Goal: Ask a question: Seek information or help from site administrators or community

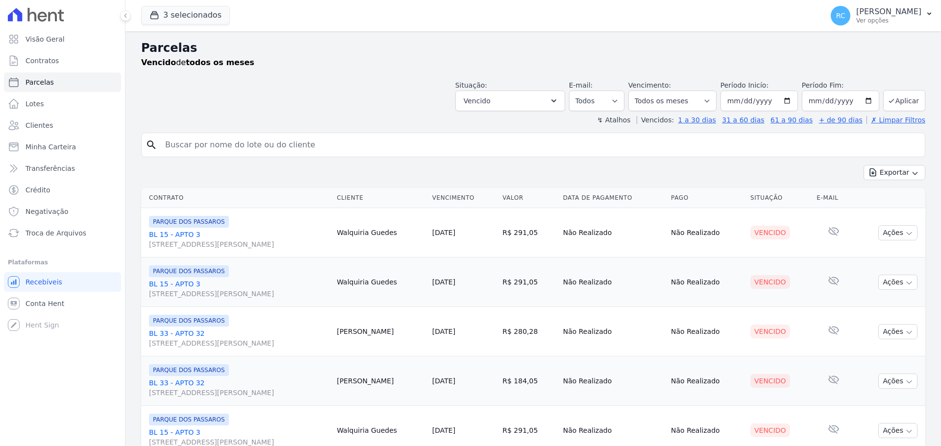
select select
click at [257, 148] on input "search" at bounding box center [540, 145] width 762 height 20
paste input "[PERSON_NAME]"
type input "[PERSON_NAME]"
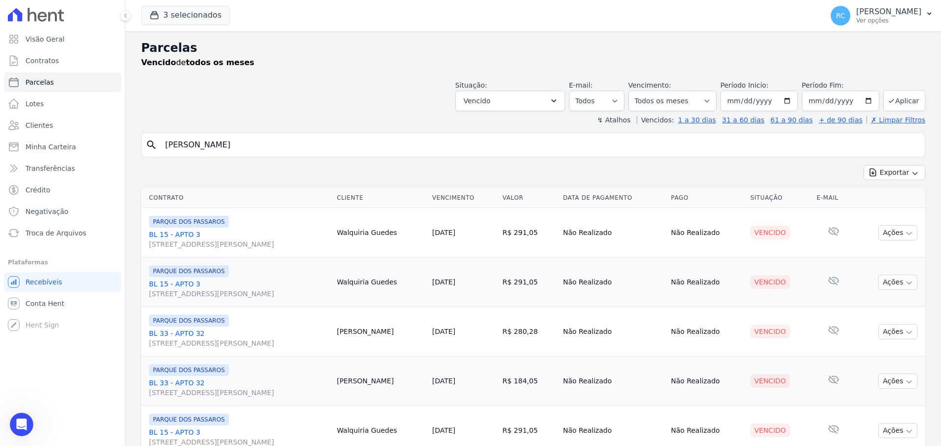
select select
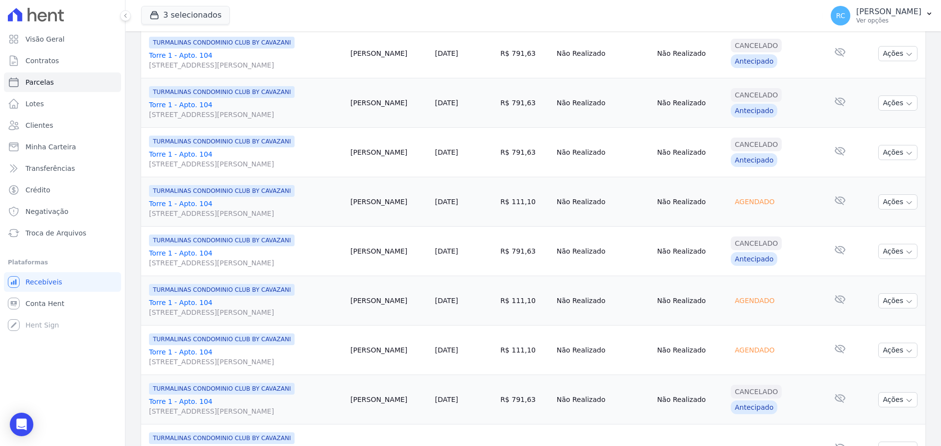
scroll to position [931, 0]
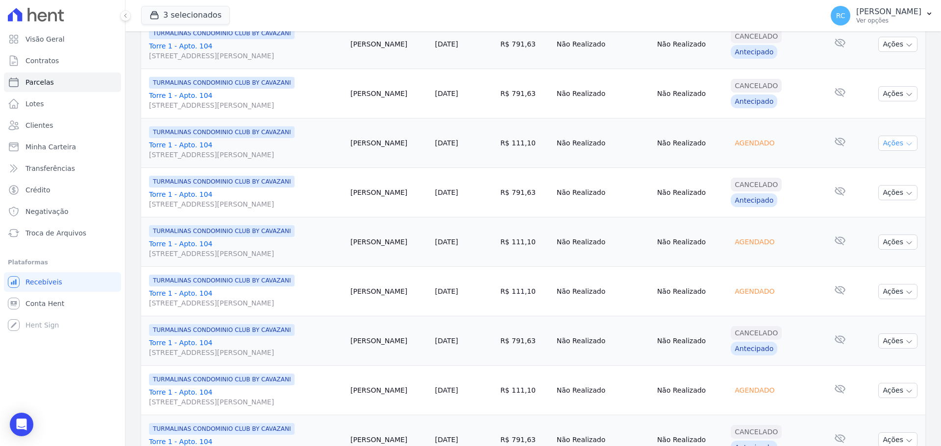
click at [878, 145] on button "Ações" at bounding box center [897, 143] width 39 height 15
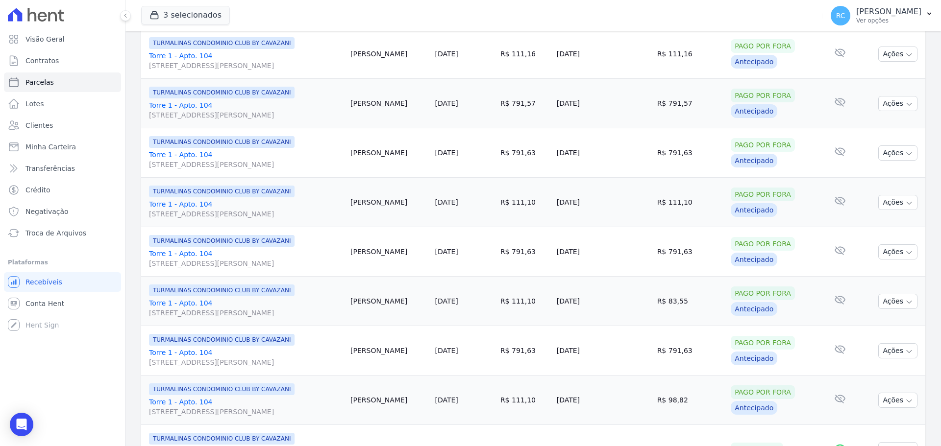
scroll to position [49, 0]
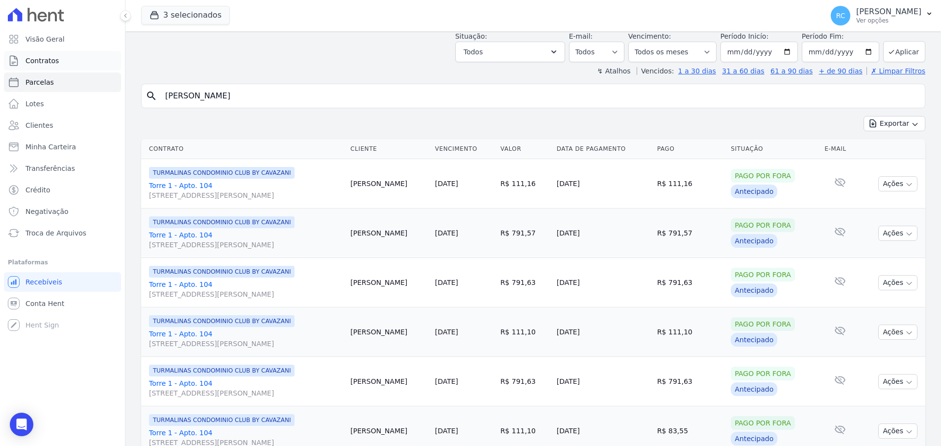
click at [63, 65] on link "Contratos" at bounding box center [62, 61] width 117 height 20
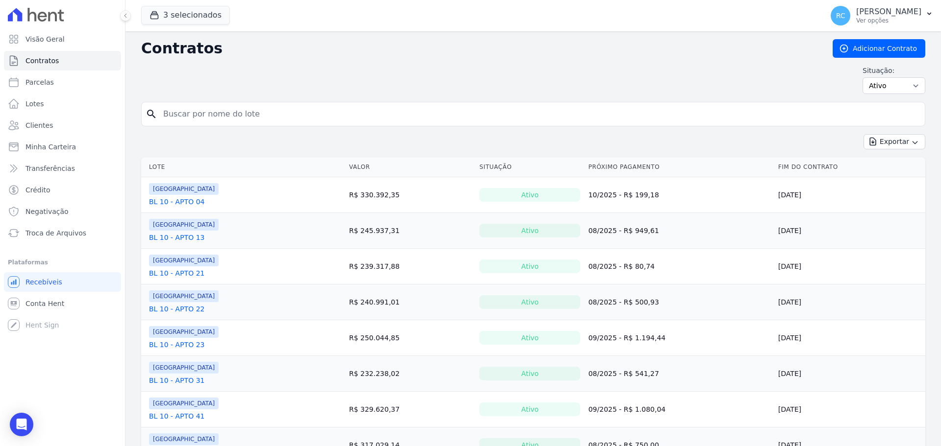
click at [271, 113] on input "search" at bounding box center [539, 114] width 764 height 20
paste input "[PERSON_NAME]"
drag, startPoint x: 291, startPoint y: 116, endPoint x: 85, endPoint y: 84, distance: 208.3
click at [85, 84] on div "Visão Geral Contratos [GEOGRAPHIC_DATA] Lotes Clientes Minha Carteira Transferê…" at bounding box center [470, 223] width 941 height 446
type input "TURMALINAS"
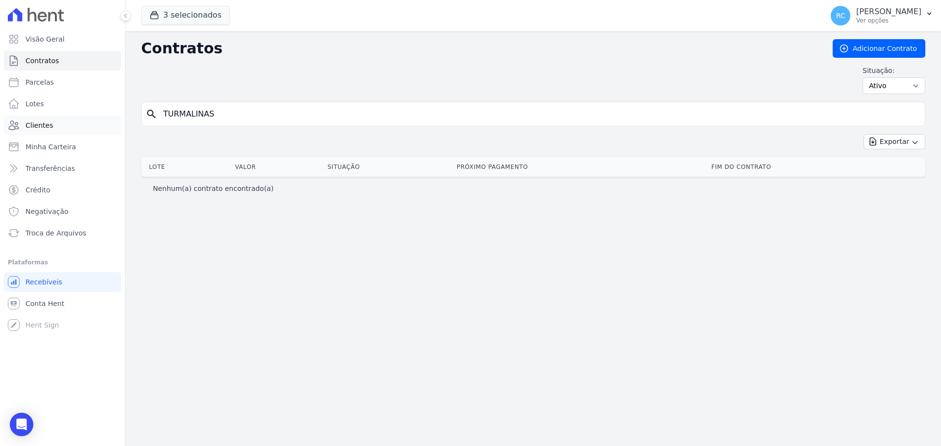
drag, startPoint x: 222, startPoint y: 113, endPoint x: 44, endPoint y: 124, distance: 177.8
click at [37, 131] on div "Visão Geral Contratos [GEOGRAPHIC_DATA] Lotes Clientes Minha Carteira Transferê…" at bounding box center [470, 223] width 941 height 446
click at [209, 10] on button "3 selecionados" at bounding box center [185, 15] width 89 height 19
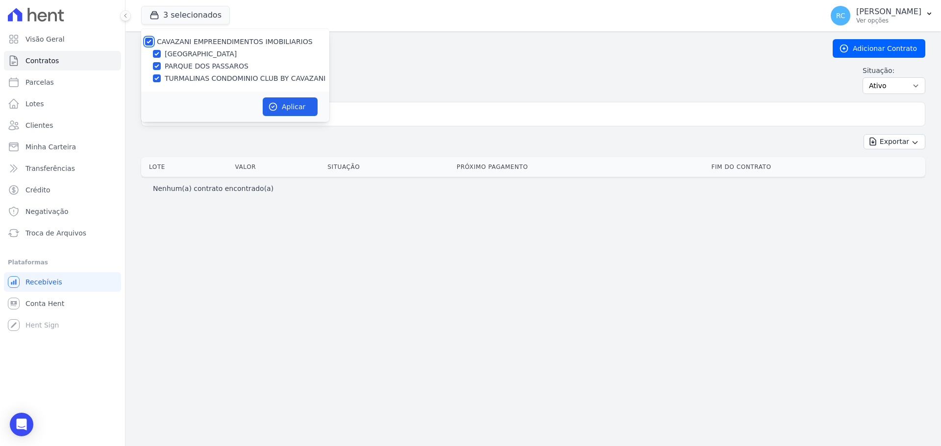
click at [152, 40] on input "CAVAZANI EMPREENDIMENTOS IMOBILIARIOS" at bounding box center [149, 42] width 8 height 8
checkbox input "false"
click at [157, 81] on input "TURMALINAS CONDOMINIO CLUB BY CAVAZANI" at bounding box center [157, 78] width 8 height 8
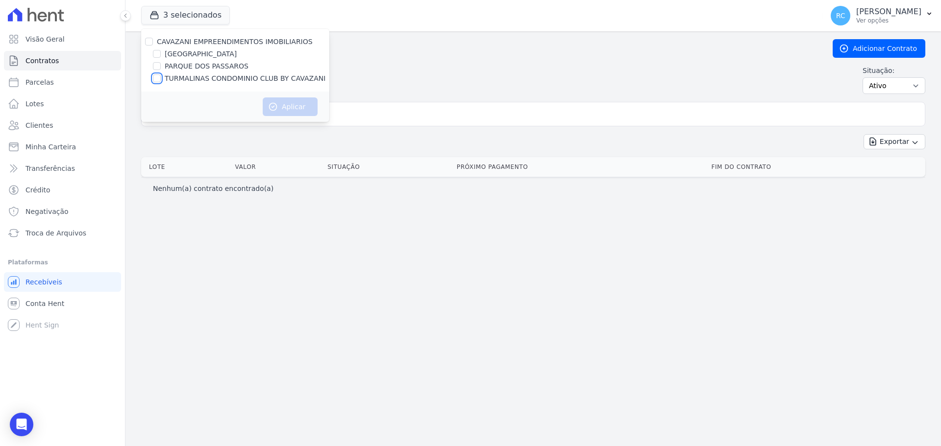
checkbox input "true"
click at [280, 104] on button "Aplicar" at bounding box center [290, 107] width 55 height 19
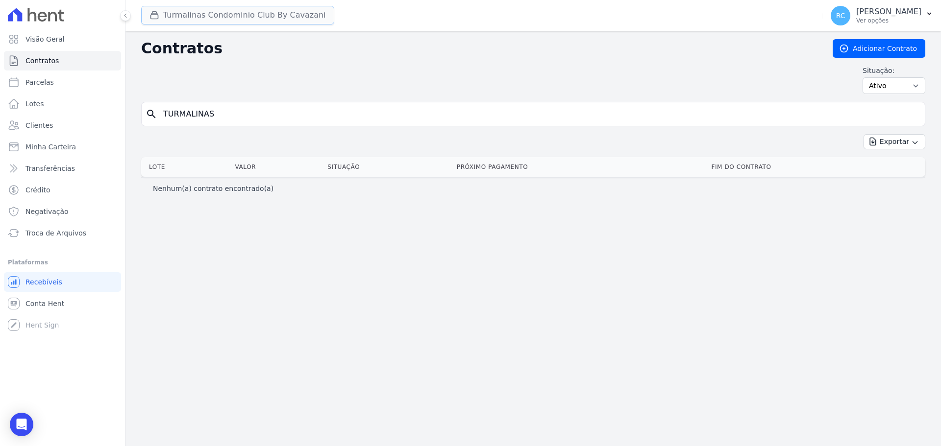
click at [172, 14] on button "Turmalinas Condominio Club By Cavazani" at bounding box center [237, 15] width 193 height 19
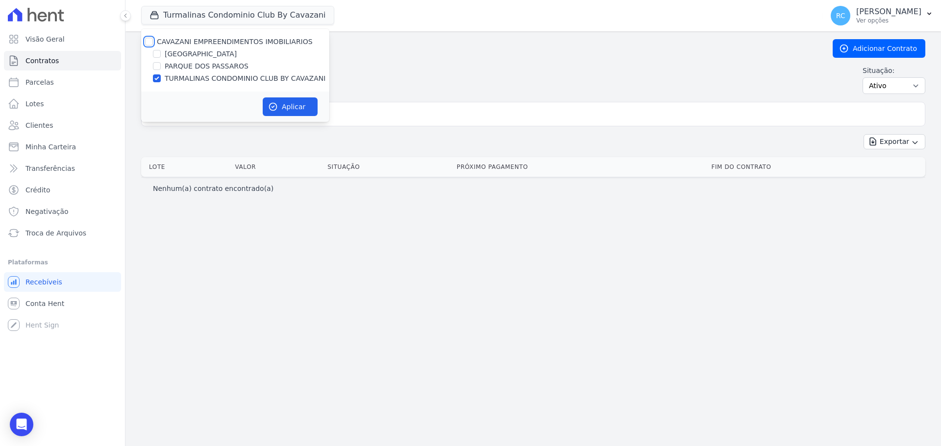
click at [149, 43] on input "CAVAZANI EMPREENDIMENTOS IMOBILIARIOS" at bounding box center [149, 42] width 8 height 8
checkbox input "true"
click at [275, 107] on icon "button" at bounding box center [273, 107] width 10 height 10
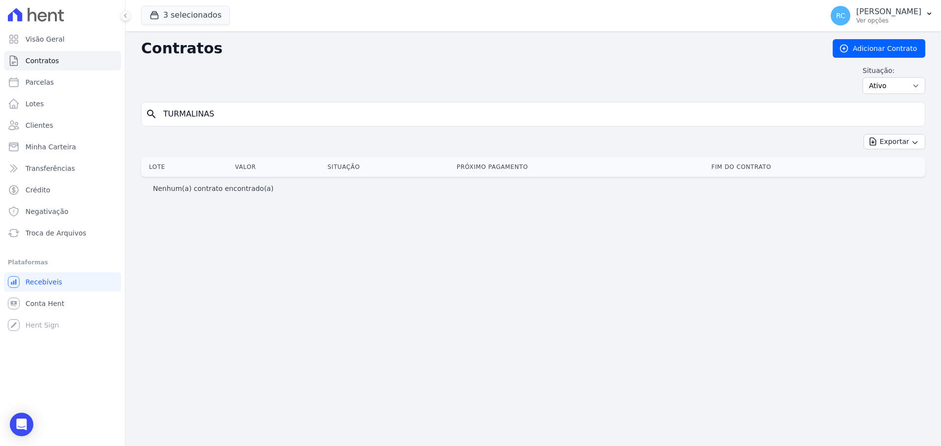
drag, startPoint x: 232, startPoint y: 118, endPoint x: 58, endPoint y: 115, distance: 174.0
click at [44, 116] on div "Visão Geral Contratos [GEOGRAPHIC_DATA] Lotes Clientes Minha Carteira Transferê…" at bounding box center [470, 223] width 941 height 446
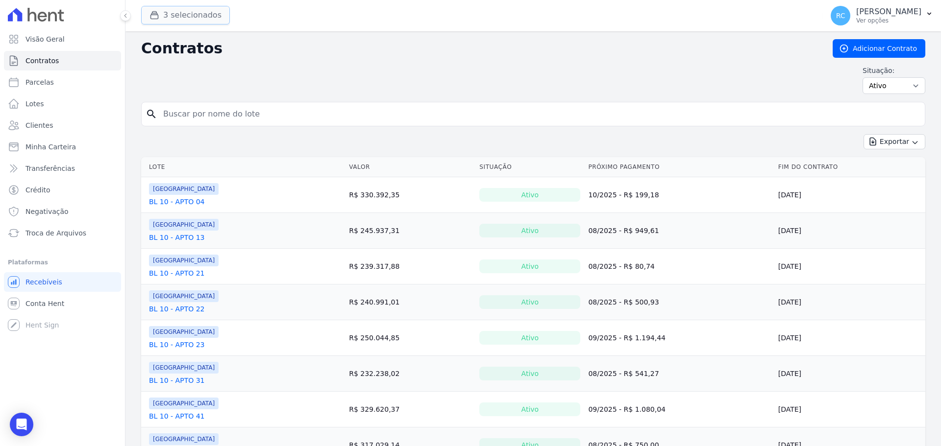
click at [214, 13] on button "3 selecionados" at bounding box center [185, 15] width 89 height 19
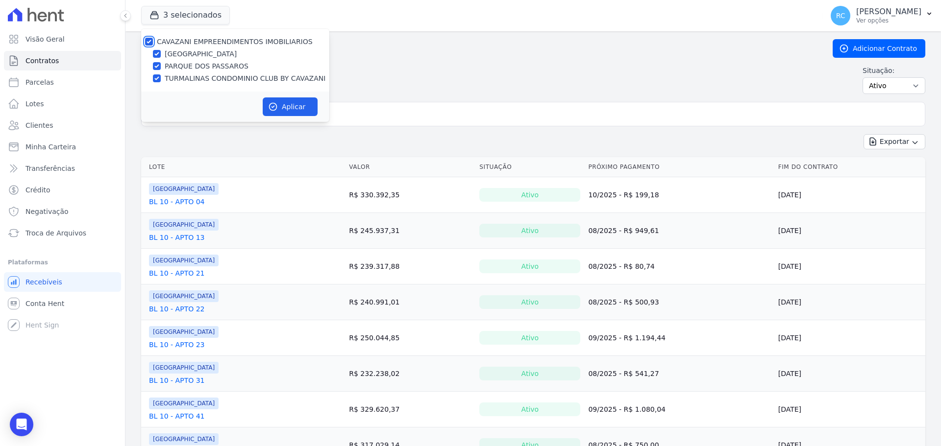
click at [149, 42] on input "CAVAZANI EMPREENDIMENTOS IMOBILIARIOS" at bounding box center [149, 42] width 8 height 8
checkbox input "false"
click at [176, 74] on label "TURMALINAS CONDOMINIO CLUB BY CAVAZANI" at bounding box center [245, 79] width 161 height 10
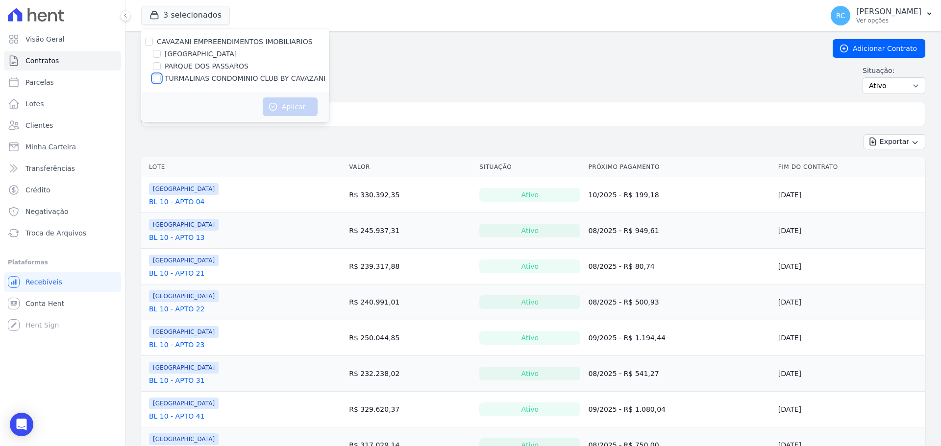
click at [161, 74] on input "TURMALINAS CONDOMINIO CLUB BY CAVAZANI" at bounding box center [157, 78] width 8 height 8
checkbox input "true"
click at [276, 105] on icon "button" at bounding box center [273, 106] width 7 height 7
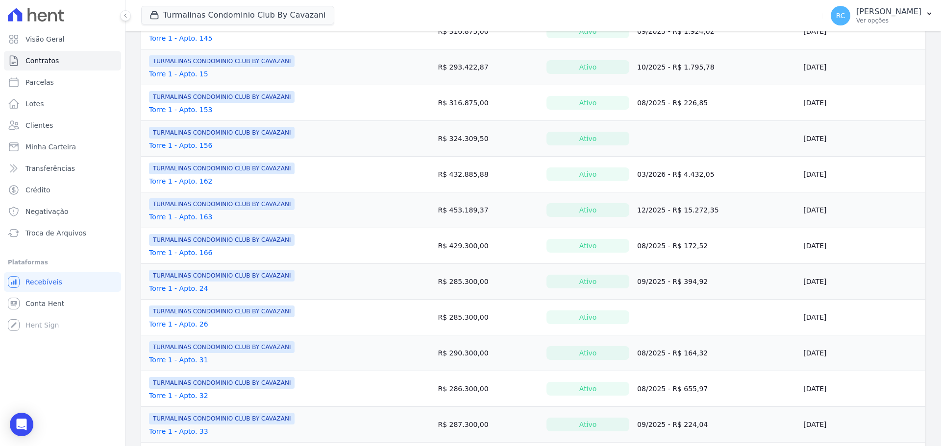
scroll to position [668, 0]
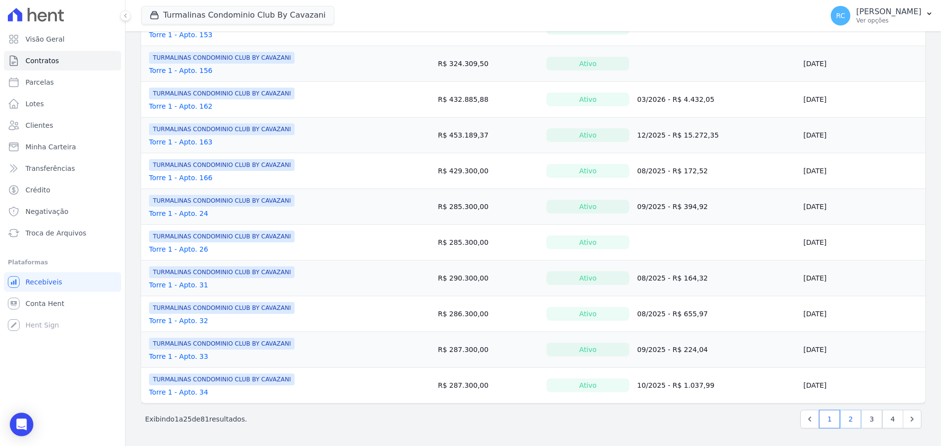
click at [840, 426] on link "2" at bounding box center [850, 419] width 21 height 19
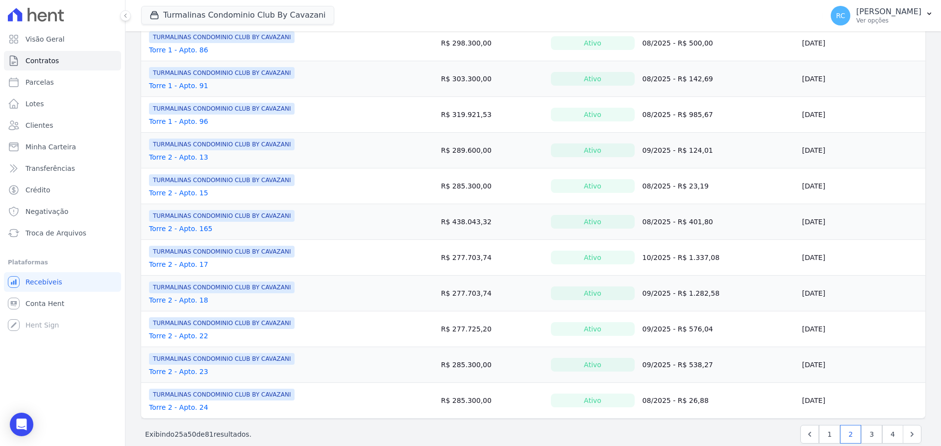
scroll to position [668, 0]
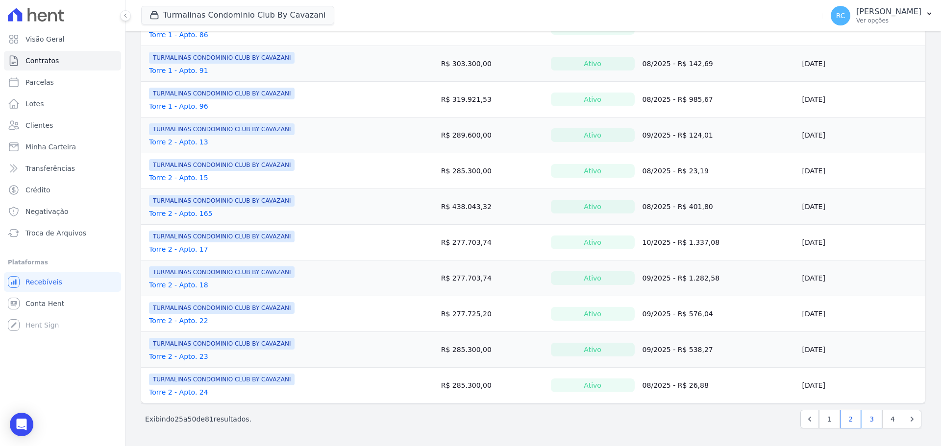
click at [866, 423] on link "3" at bounding box center [871, 419] width 21 height 19
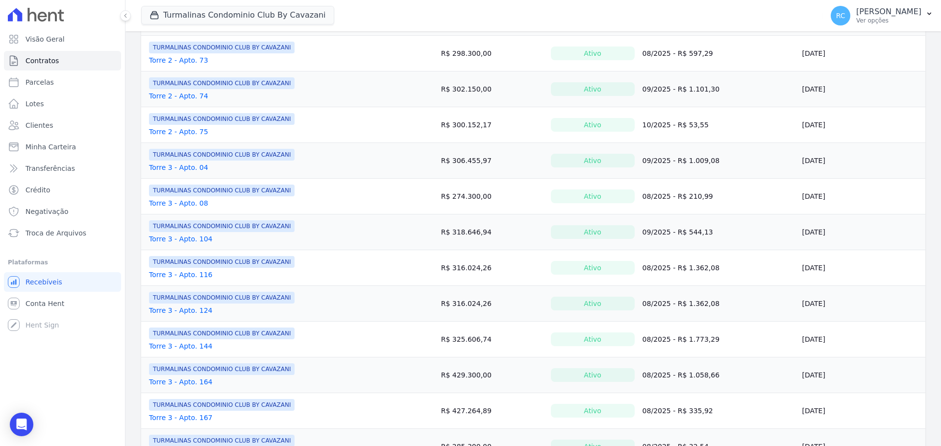
scroll to position [668, 0]
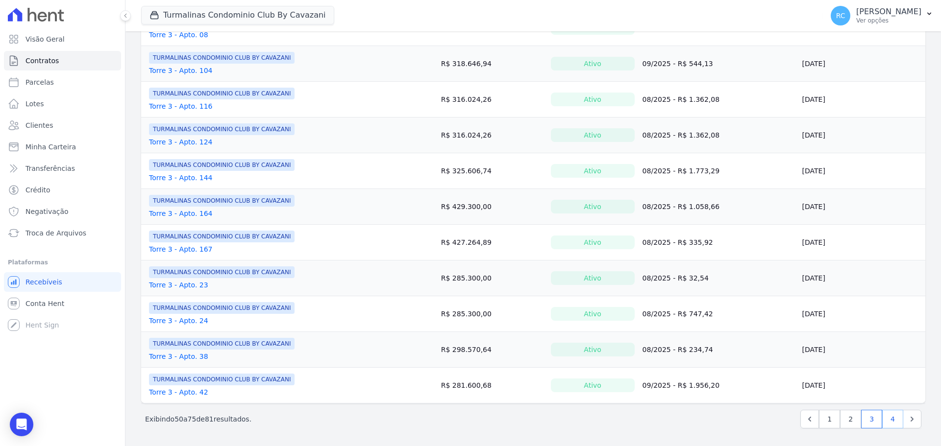
click at [886, 417] on link "4" at bounding box center [892, 419] width 21 height 19
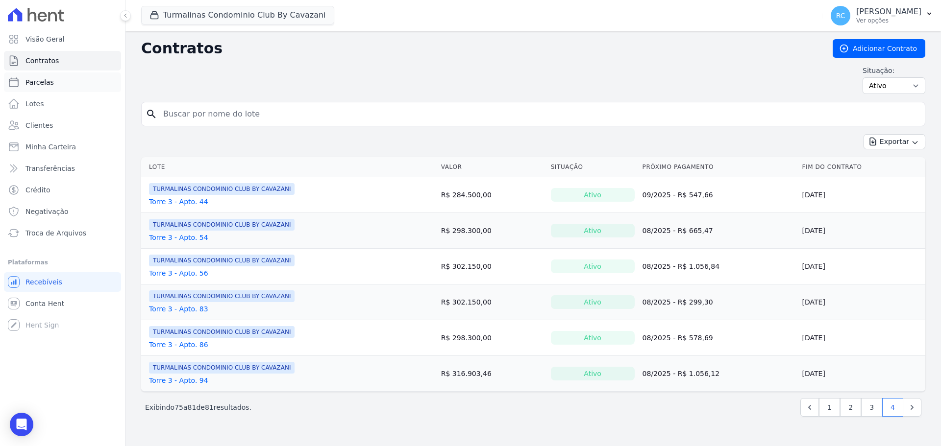
click at [72, 86] on link "Parcelas" at bounding box center [62, 83] width 117 height 20
select select
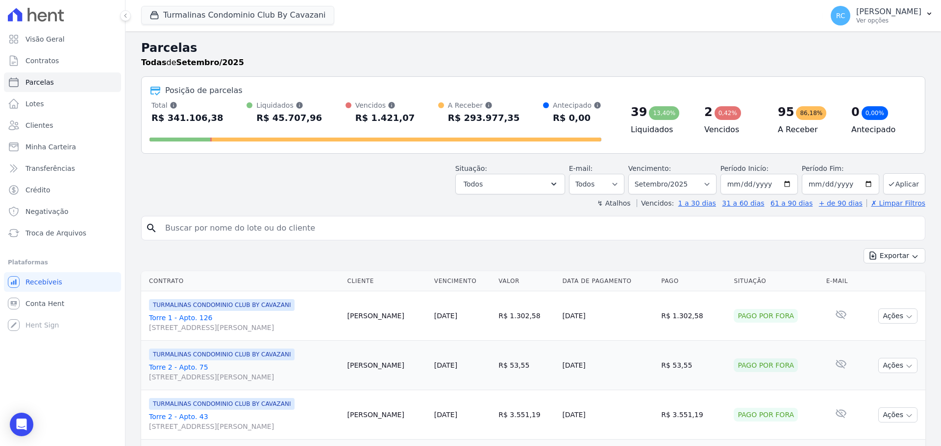
click at [238, 234] on input "search" at bounding box center [540, 229] width 762 height 20
paste input "[PERSON_NAME]"
type input "[PERSON_NAME]"
select select
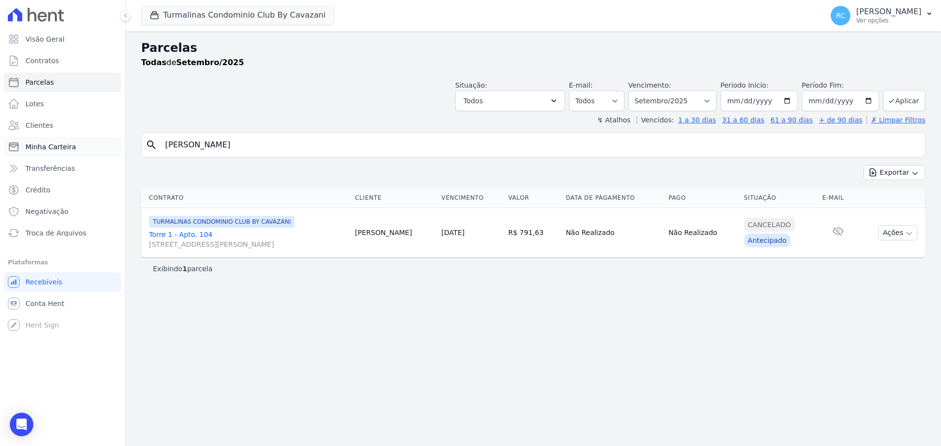
drag, startPoint x: 109, startPoint y: 151, endPoint x: 88, endPoint y: 153, distance: 21.2
click at [75, 156] on div "Visão Geral Contratos [GEOGRAPHIC_DATA] Lotes Clientes Minha Carteira Transferê…" at bounding box center [470, 223] width 941 height 446
click at [304, 151] on input "[PERSON_NAME]" at bounding box center [540, 145] width 762 height 20
drag, startPoint x: 305, startPoint y: 150, endPoint x: 82, endPoint y: 154, distance: 223.5
click at [82, 154] on div "Visão Geral Contratos [GEOGRAPHIC_DATA] Lotes Clientes Minha Carteira Transferê…" at bounding box center [470, 223] width 941 height 446
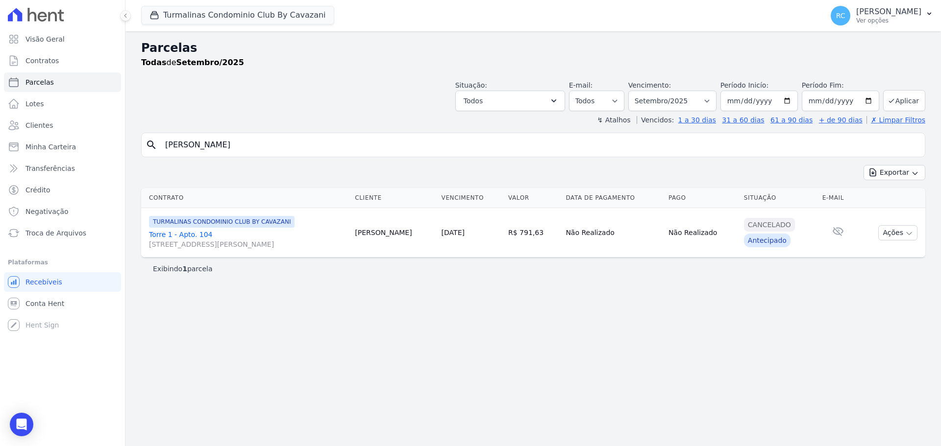
select select
click at [687, 99] on select "Filtrar por período ──────── Todos os meses Agosto/2024 Setembro/2024 Outubro/2…" at bounding box center [672, 101] width 88 height 21
click at [246, 299] on div "Parcelas Todas de Setembro/2025 Situação: Agendado Em Aberto Pago Processando C…" at bounding box center [532, 238] width 815 height 415
click at [18, 435] on div "Open Intercom Messenger" at bounding box center [22, 425] width 26 height 26
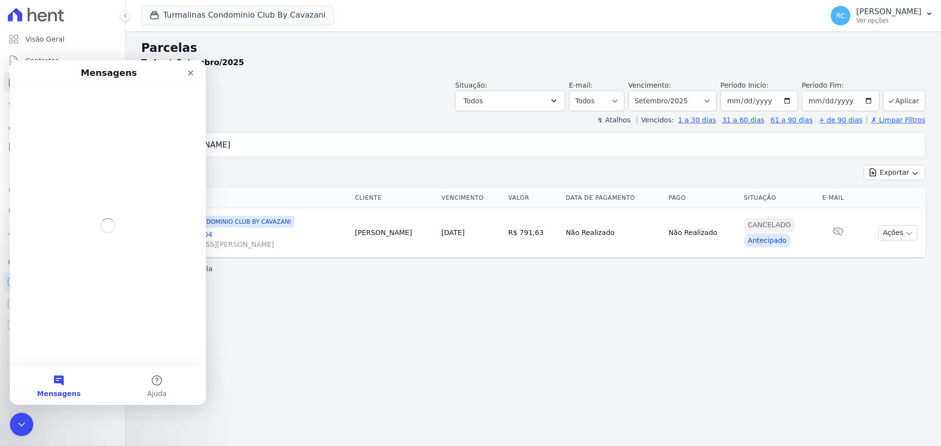
click at [65, 290] on div "Messenger da Intercom" at bounding box center [108, 225] width 196 height 279
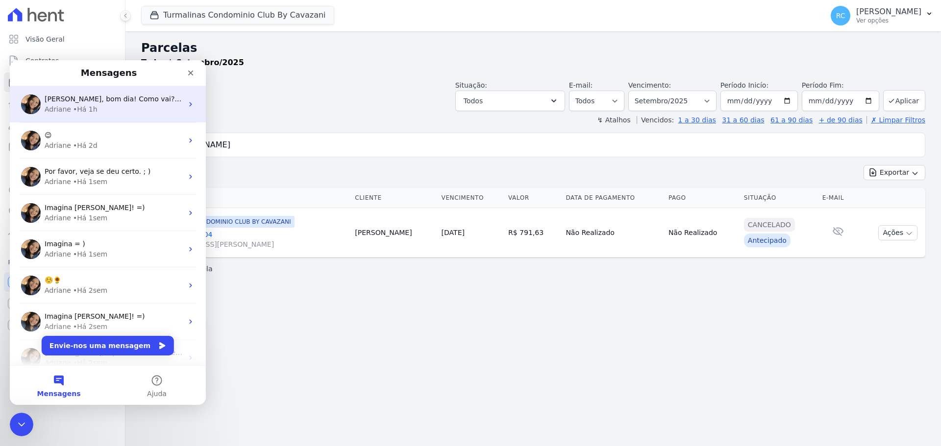
click at [124, 102] on span "[PERSON_NAME], bom dia! Como vai? Prontinho. Dado o comando para espelhamento." at bounding box center [194, 99] width 298 height 8
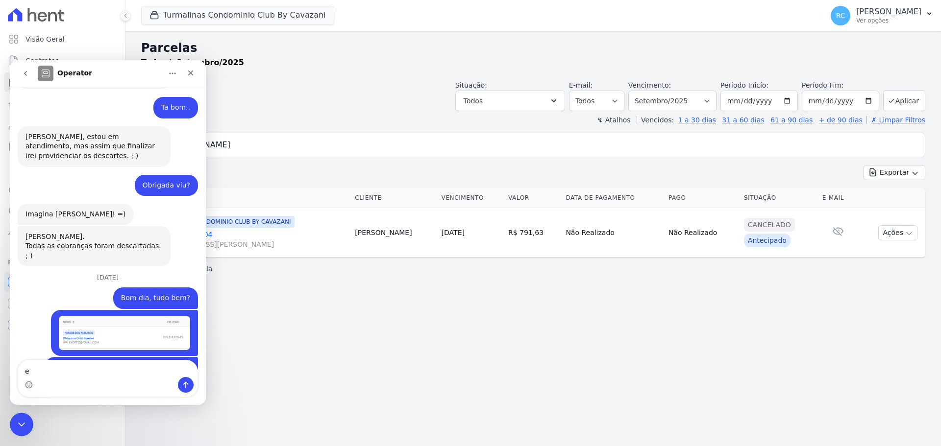
scroll to position [1202, 0]
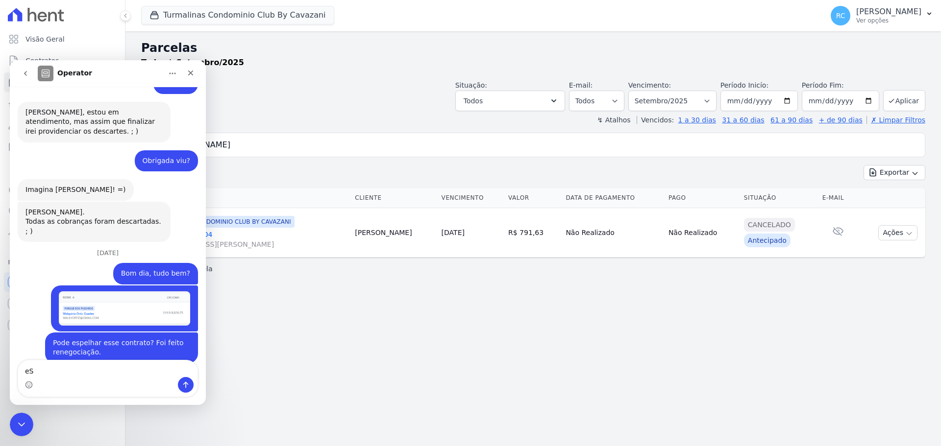
type textarea "eST"
type textarea "Estou bem, obrigada."
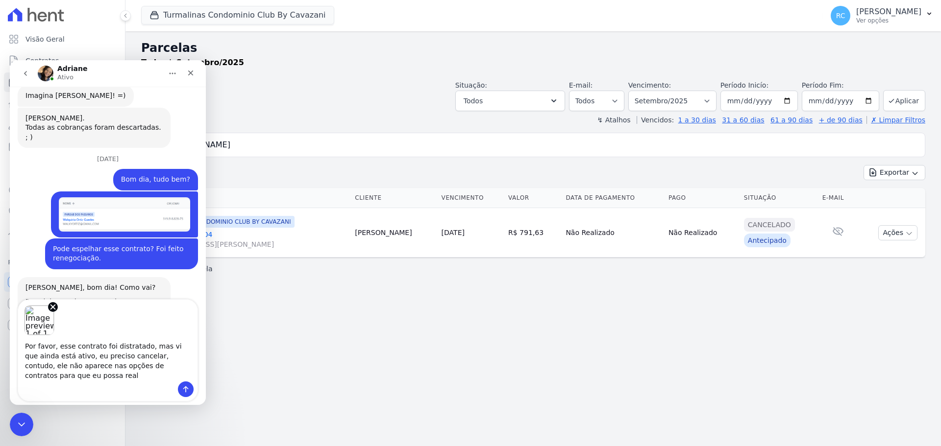
scroll to position [1301, 0]
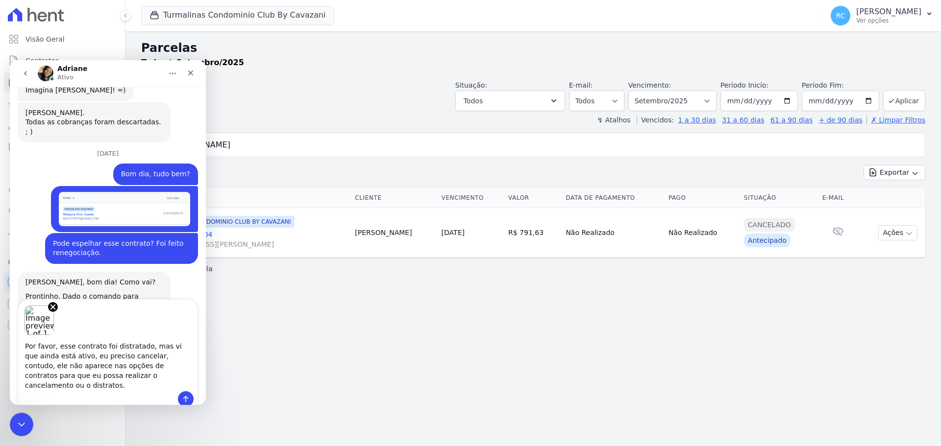
type textarea "Por favor, esse contrato foi distratado, mas vi que ainda está ativo, eu precis…"
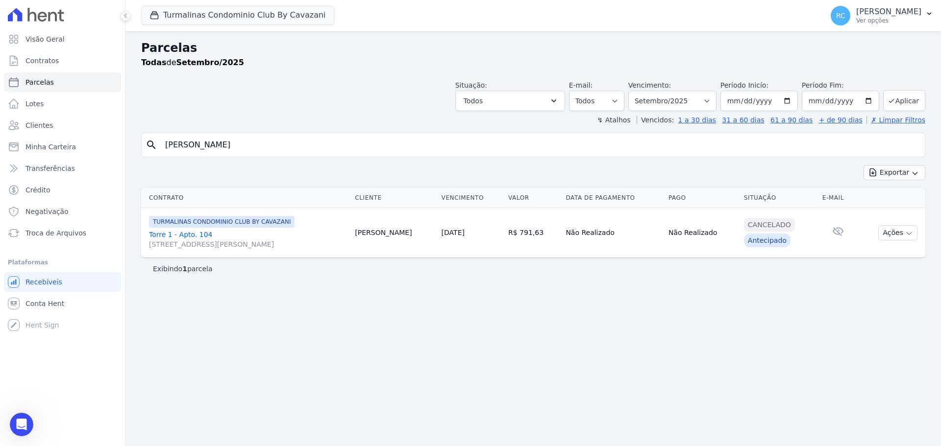
scroll to position [1353, 0]
drag, startPoint x: 307, startPoint y: 148, endPoint x: 5, endPoint y: 138, distance: 302.0
click at [0, 141] on div "Visão Geral Contratos [GEOGRAPHIC_DATA] Lotes Clientes Minha Carteira Transferê…" at bounding box center [470, 223] width 941 height 446
paste input "[PERSON_NAME]"
type input "[PERSON_NAME]"
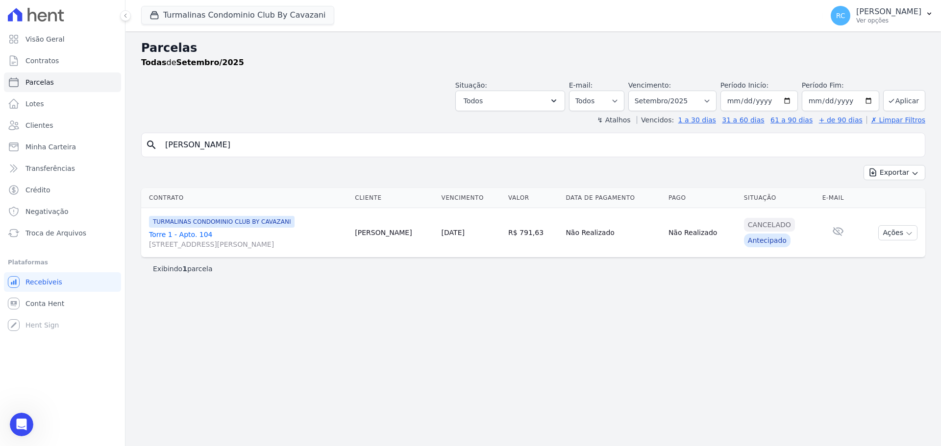
select select
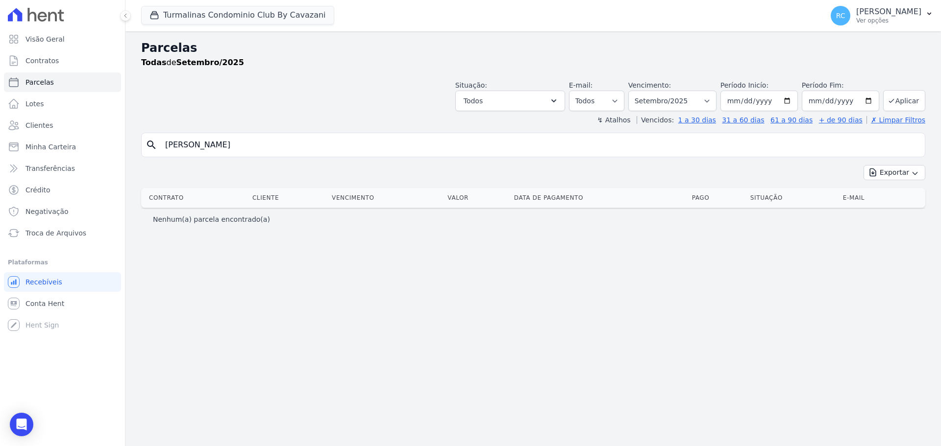
drag, startPoint x: 301, startPoint y: 144, endPoint x: 190, endPoint y: 17, distance: 168.8
click at [301, 144] on input "[PERSON_NAME]" at bounding box center [540, 145] width 762 height 20
click at [196, 6] on button "Turmalinas Condominio Club By Cavazani" at bounding box center [237, 15] width 193 height 19
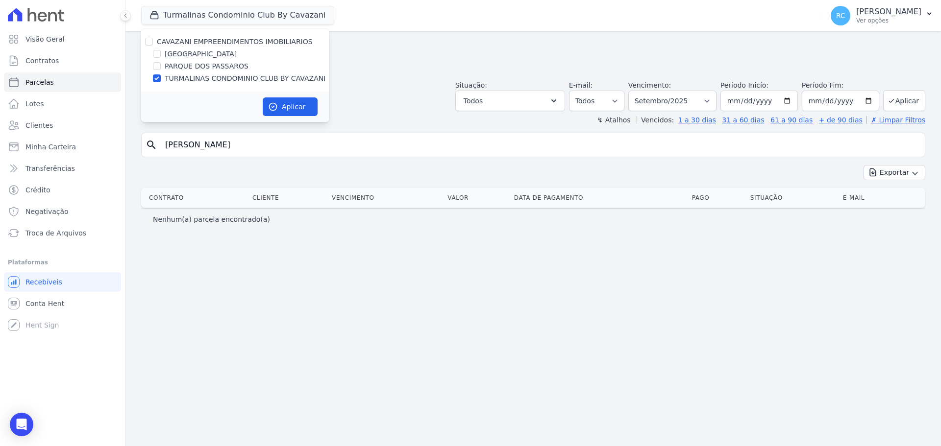
click at [144, 40] on div "CAVAZANI EMPREENDIMENTOS IMOBILIARIOS" at bounding box center [235, 42] width 188 height 10
click at [146, 42] on input "CAVAZANI EMPREENDIMENTOS IMOBILIARIOS" at bounding box center [149, 42] width 8 height 8
checkbox input "true"
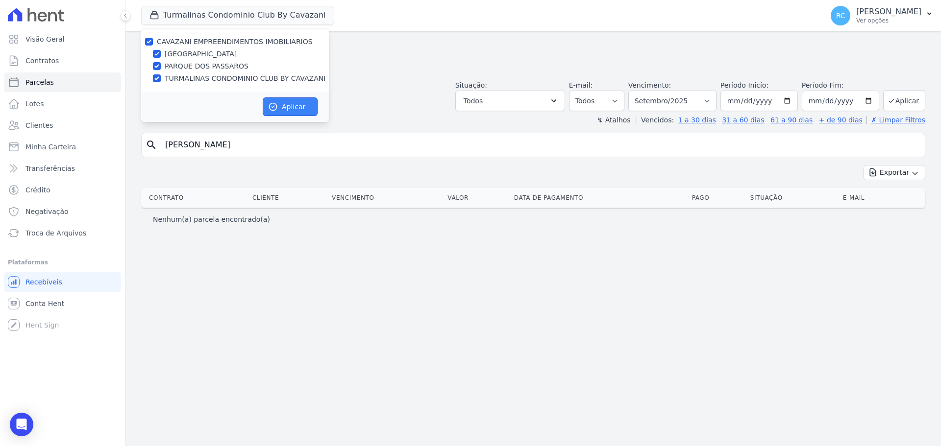
click at [269, 104] on icon "button" at bounding box center [273, 107] width 10 height 10
select select
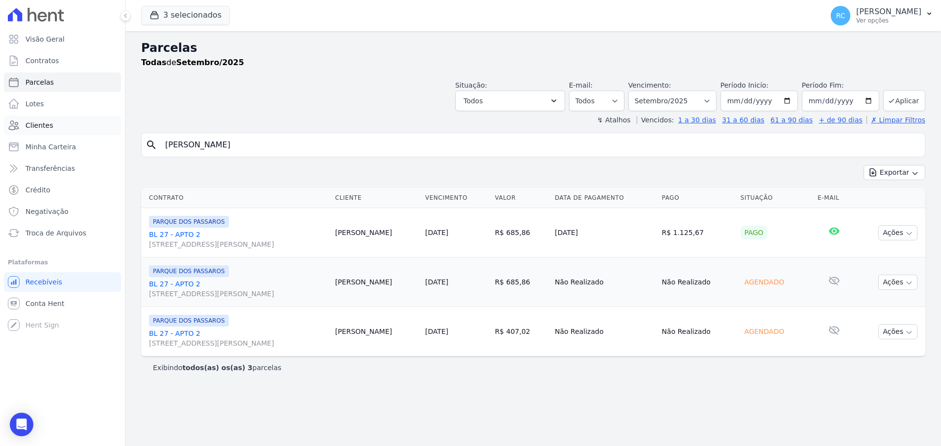
drag, startPoint x: 299, startPoint y: 139, endPoint x: 81, endPoint y: 133, distance: 218.6
click at [69, 138] on div "Visão Geral Contratos [GEOGRAPHIC_DATA] Lotes Clientes Minha Carteira Transferê…" at bounding box center [470, 223] width 941 height 446
paste input "[PERSON_NAME]"
type input "[PERSON_NAME]"
select select
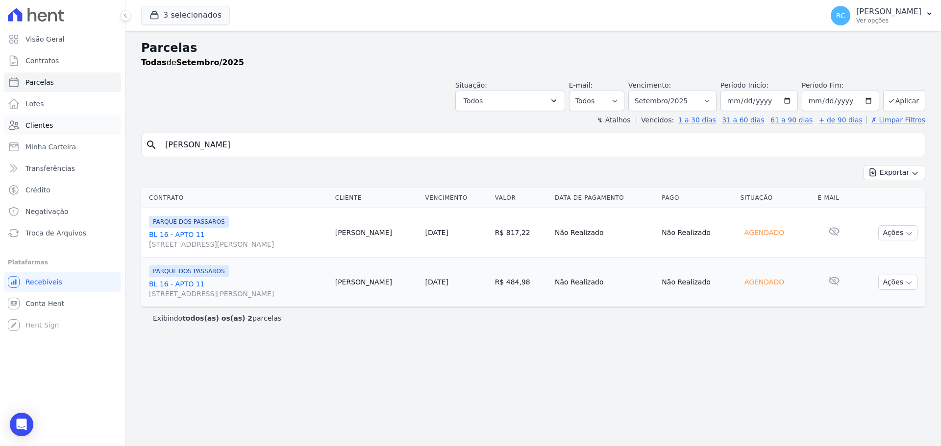
drag, startPoint x: 311, startPoint y: 142, endPoint x: 70, endPoint y: 124, distance: 241.8
click at [34, 137] on div "Visão Geral Contratos [GEOGRAPHIC_DATA] Lotes Clientes Minha Carteira Transferê…" at bounding box center [470, 223] width 941 height 446
paste input "[PERSON_NAME]"
type input "[PERSON_NAME]"
select select
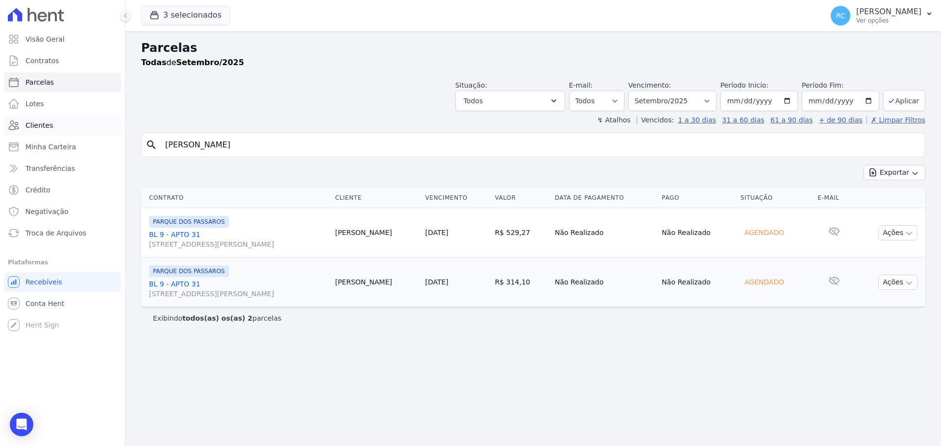
drag, startPoint x: 262, startPoint y: 143, endPoint x: 117, endPoint y: 118, distance: 146.7
click at [85, 139] on div "Visão Geral Contratos [GEOGRAPHIC_DATA] Lotes Clientes Minha Carteira Transferê…" at bounding box center [470, 223] width 941 height 446
paste input "[PERSON_NAME]"
type input "[PERSON_NAME]"
select select
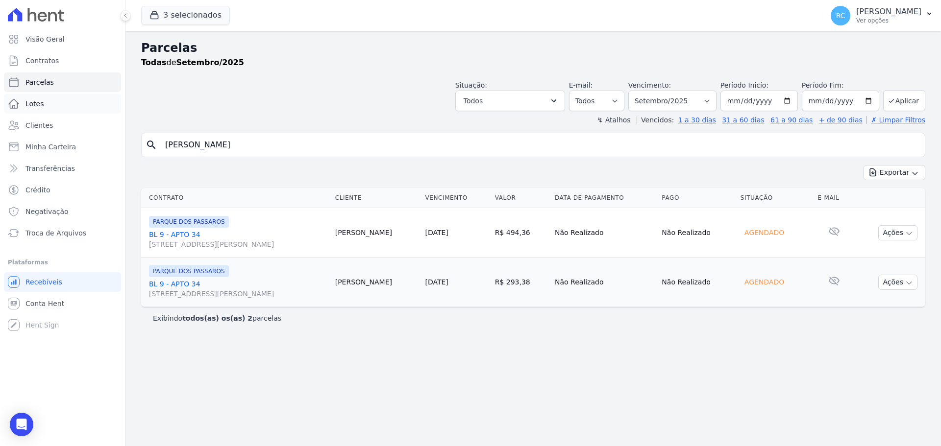
drag, startPoint x: 257, startPoint y: 146, endPoint x: 72, endPoint y: 102, distance: 190.4
click at [12, 134] on div "Visão Geral Contratos [GEOGRAPHIC_DATA] Lotes Clientes Minha Carteira Transferê…" at bounding box center [470, 223] width 941 height 446
paste input "IUKA DE [PERSON_NAME]"
type input "IUKA DE [PERSON_NAME]"
select select
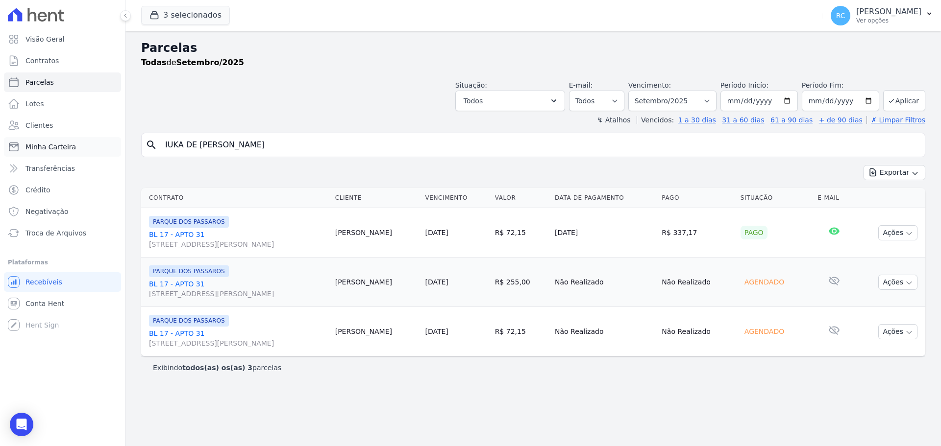
drag, startPoint x: 286, startPoint y: 148, endPoint x: 23, endPoint y: 152, distance: 263.2
click at [3, 163] on div "Visão Geral Contratos [GEOGRAPHIC_DATA] Lotes Clientes Minha Carteira Transferê…" at bounding box center [470, 223] width 941 height 446
paste input "[PERSON_NAME]"
type input "[PERSON_NAME]"
select select
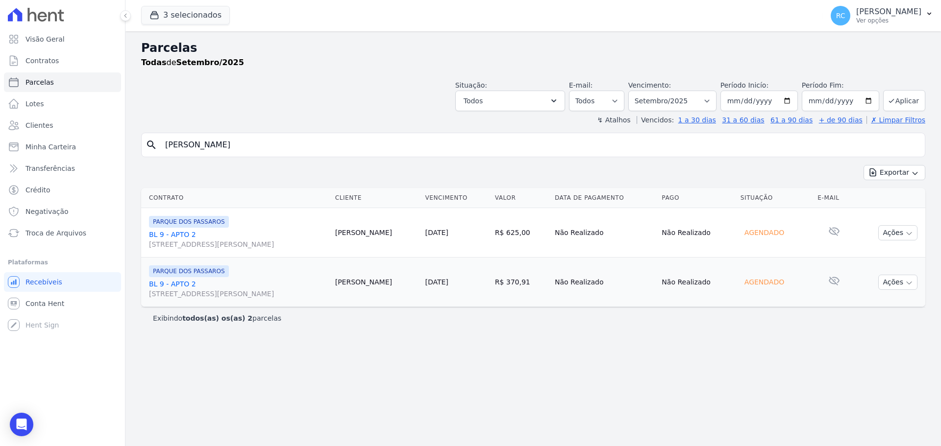
drag, startPoint x: 288, startPoint y: 138, endPoint x: 220, endPoint y: 132, distance: 68.4
click at [177, 143] on input "[PERSON_NAME]" at bounding box center [540, 145] width 762 height 20
click at [284, 140] on input "[PERSON_NAME]" at bounding box center [540, 145] width 762 height 20
click at [283, 141] on input "[PERSON_NAME]" at bounding box center [540, 145] width 762 height 20
drag, startPoint x: 313, startPoint y: 137, endPoint x: 148, endPoint y: 129, distance: 165.3
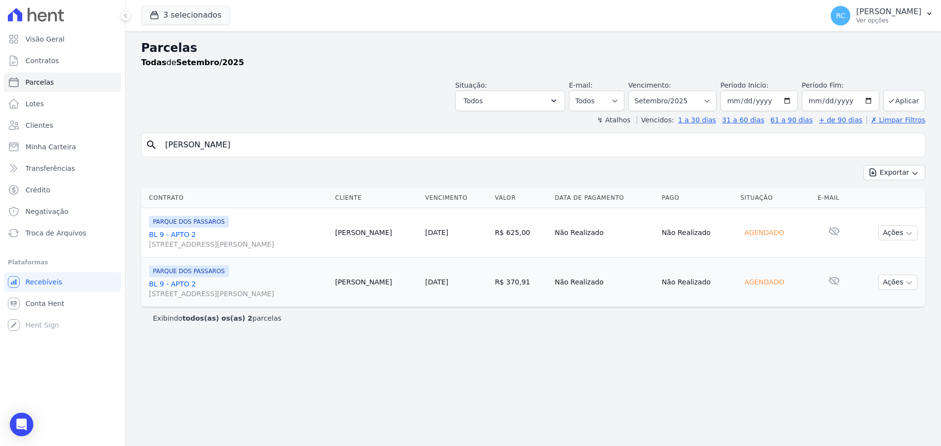
click at [123, 137] on div "Visão Geral Contratos [GEOGRAPHIC_DATA] Lotes Clientes Minha Carteira Transferê…" at bounding box center [470, 223] width 941 height 446
paste input "[PERSON_NAME]"
type input "[PERSON_NAME]"
select select
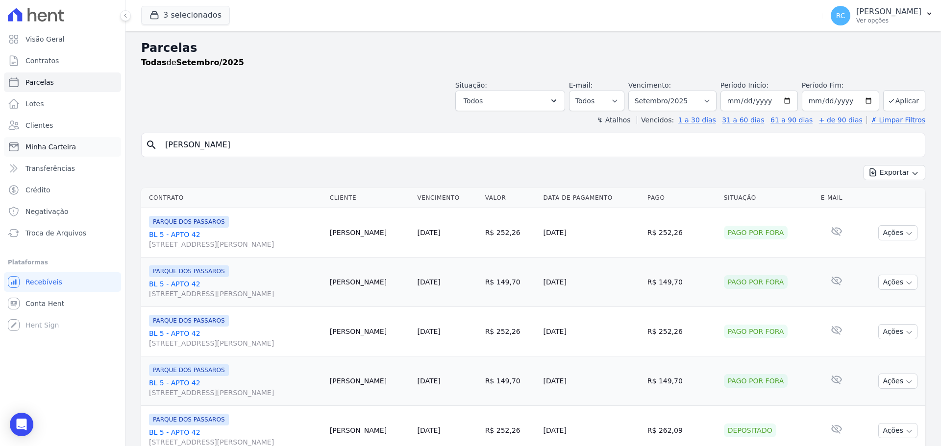
drag, startPoint x: 288, startPoint y: 138, endPoint x: 20, endPoint y: 144, distance: 268.1
click at [4, 156] on div "Visão Geral Contratos [GEOGRAPHIC_DATA] Lotes Clientes Minha Carteira Transferê…" at bounding box center [470, 223] width 941 height 446
paste input "IS [PERSON_NAME]"
type input "[PERSON_NAME]"
select select
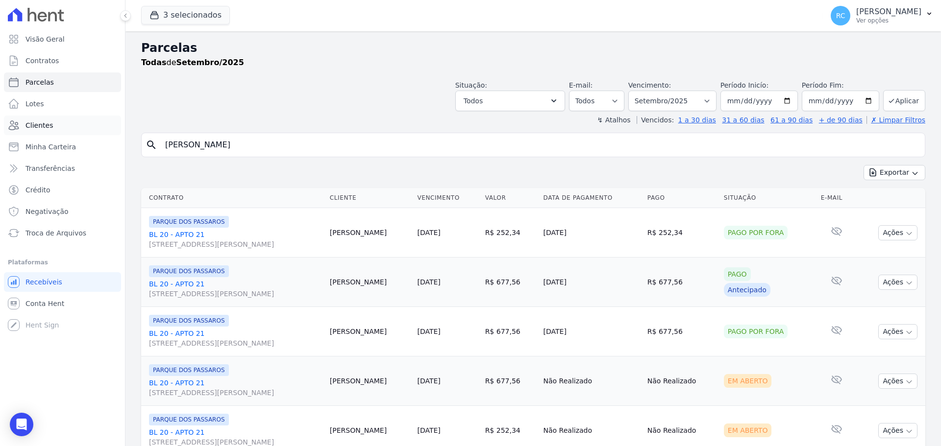
drag, startPoint x: 44, startPoint y: 141, endPoint x: 59, endPoint y: 133, distance: 17.1
click at [15, 152] on div "Visão Geral Contratos [GEOGRAPHIC_DATA] Lotes Clientes Minha Carteira Transferê…" at bounding box center [470, 223] width 941 height 446
paste input "[PERSON_NAME]"
type input "[PERSON_NAME]"
select select
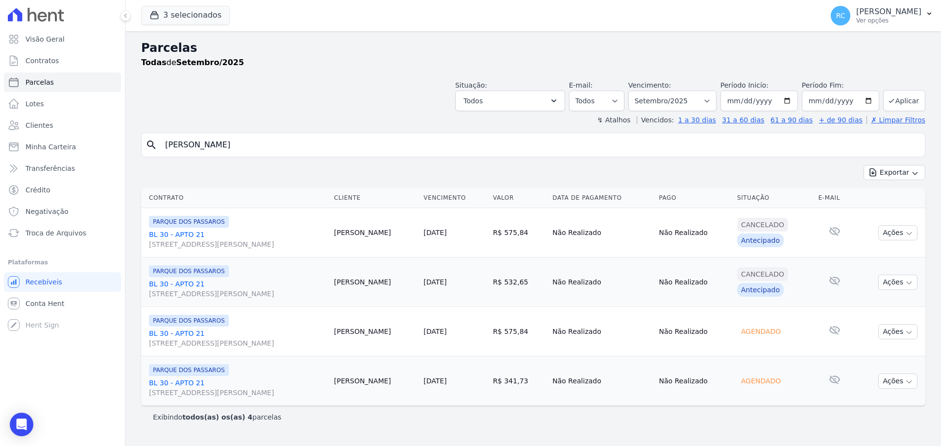
paste input "ARCELO APARECIDO DO NASCIMENTO"
drag, startPoint x: 292, startPoint y: 148, endPoint x: 54, endPoint y: 148, distance: 237.2
click at [27, 156] on div "Visão Geral Contratos [GEOGRAPHIC_DATA] Lotes Clientes Minha Carteira Transferê…" at bounding box center [470, 223] width 941 height 446
type input "[PERSON_NAME] APARECIDO DO NASCIMENTO"
select select
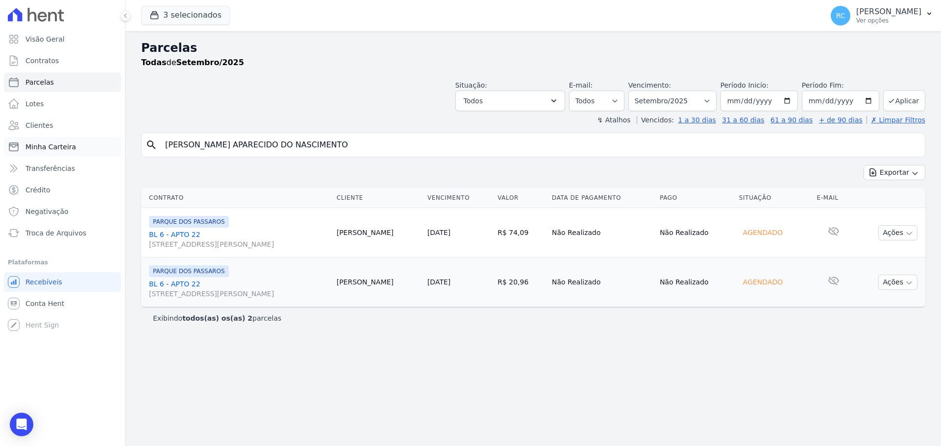
drag, startPoint x: 352, startPoint y: 149, endPoint x: 56, endPoint y: 135, distance: 295.9
click at [31, 142] on div "Visão Geral Contratos [GEOGRAPHIC_DATA] Lotes Clientes Minha Carteira Transferê…" at bounding box center [470, 223] width 941 height 446
paste input "[PERSON_NAME] ANJOS MOURA"
type input "[PERSON_NAME] ANJOS MOURA"
select select
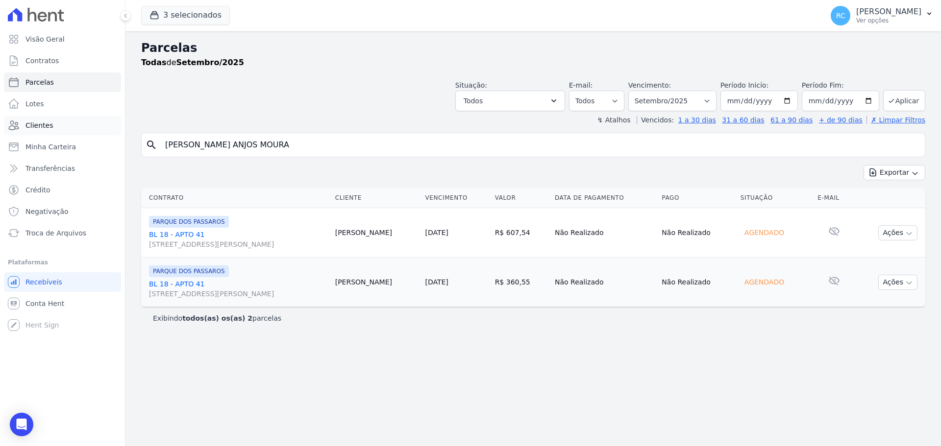
paste input "THAIS MARQUES DA SILV"
drag, startPoint x: 289, startPoint y: 140, endPoint x: 15, endPoint y: 126, distance: 274.8
click at [5, 128] on div "Visão Geral Contratos [GEOGRAPHIC_DATA] Lotes Clientes Minha Carteira Transferê…" at bounding box center [470, 223] width 941 height 446
type input "[PERSON_NAME]"
click at [277, 148] on input "[PERSON_NAME]" at bounding box center [540, 145] width 762 height 20
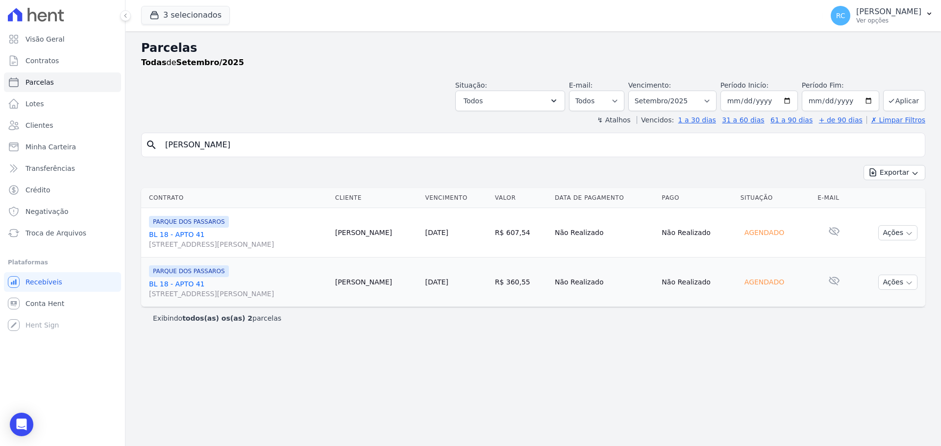
select select
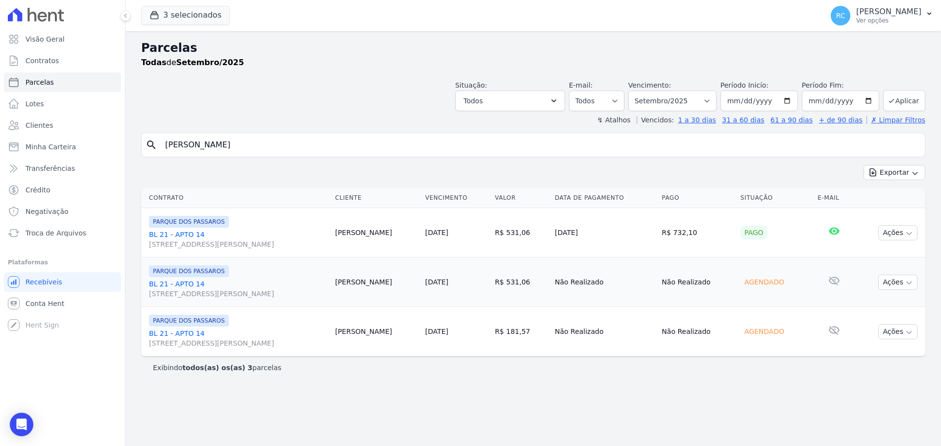
paste input "[PERSON_NAME]"
drag, startPoint x: 272, startPoint y: 145, endPoint x: 164, endPoint y: 99, distance: 117.0
click at [55, 149] on div "Visão Geral Contratos [GEOGRAPHIC_DATA] Lotes Clientes Minha Carteira Transferê…" at bounding box center [470, 223] width 941 height 446
type input "[PERSON_NAME]"
select select
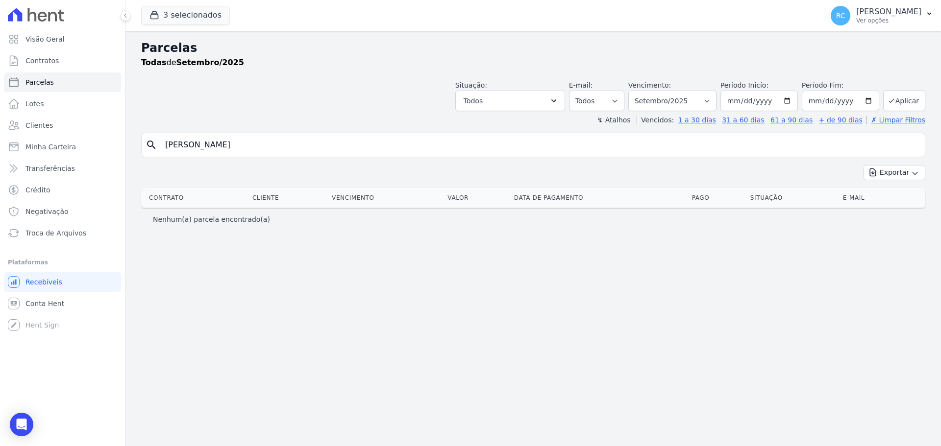
drag, startPoint x: 276, startPoint y: 133, endPoint x: 238, endPoint y: 139, distance: 38.7
click at [238, 139] on div "search [PERSON_NAME]" at bounding box center [533, 145] width 784 height 25
paste input "[PERSON_NAME]"
drag, startPoint x: 383, startPoint y: 151, endPoint x: 32, endPoint y: 153, distance: 350.4
click at [32, 153] on div "Visão Geral Contratos [GEOGRAPHIC_DATA] Lotes Clientes Minha Carteira Transferê…" at bounding box center [470, 223] width 941 height 446
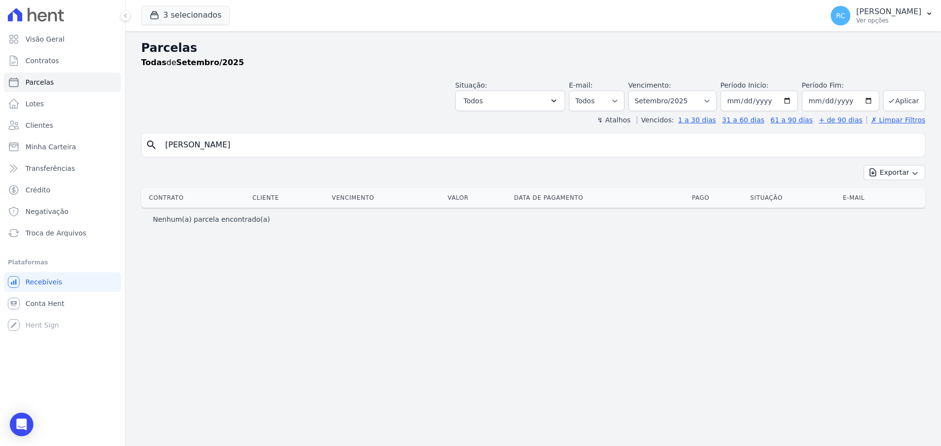
paste input "search"
type input "[PERSON_NAME]"
select select
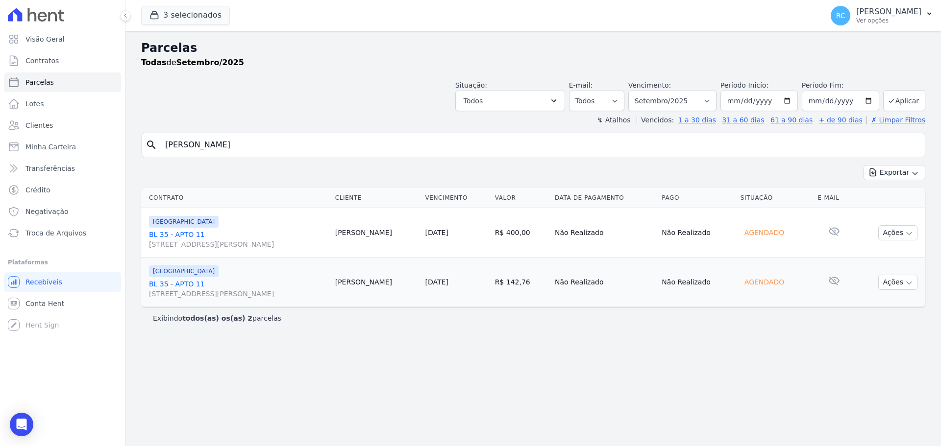
drag, startPoint x: 310, startPoint y: 150, endPoint x: 4, endPoint y: 192, distance: 308.6
click at [4, 192] on div "Visão Geral Contratos [GEOGRAPHIC_DATA] Lotes Clientes Minha Carteira Transferê…" at bounding box center [470, 223] width 941 height 446
paste input "[PERSON_NAME]"
type input "[PERSON_NAME]"
select select
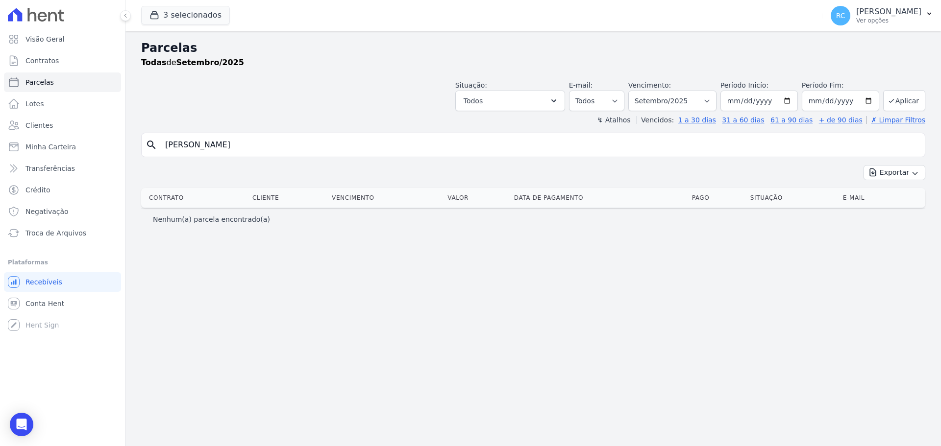
drag, startPoint x: 269, startPoint y: 144, endPoint x: 0, endPoint y: 145, distance: 269.0
click at [0, 152] on div "Visão Geral Contratos [GEOGRAPHIC_DATA] Lotes Clientes Minha Carteira Transferê…" at bounding box center [470, 223] width 941 height 446
paste input "[PERSON_NAME] DE PONTES"
type input "[PERSON_NAME] DE PONTES"
select select
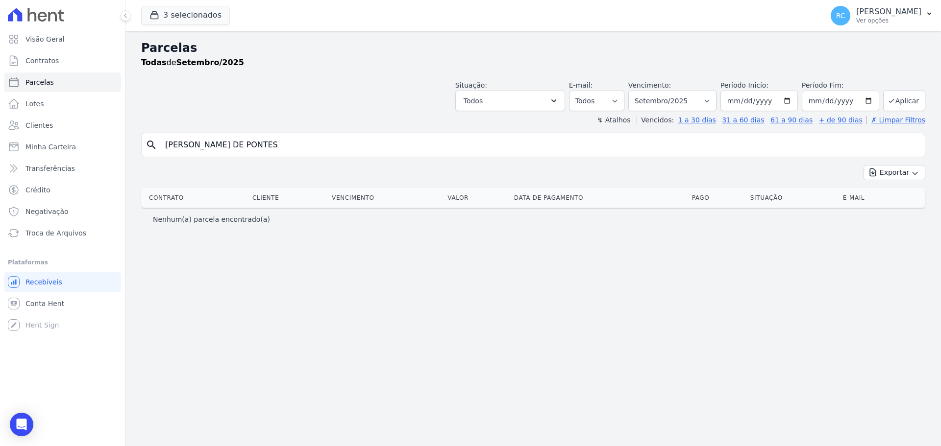
drag, startPoint x: 329, startPoint y: 147, endPoint x: 0, endPoint y: 132, distance: 329.2
click at [0, 135] on div "Visão Geral Contratos [GEOGRAPHIC_DATA] Lotes Clientes Minha Carteira Transferê…" at bounding box center [470, 223] width 941 height 446
paste input "[PERSON_NAME]"
type input "[PERSON_NAME]"
select select
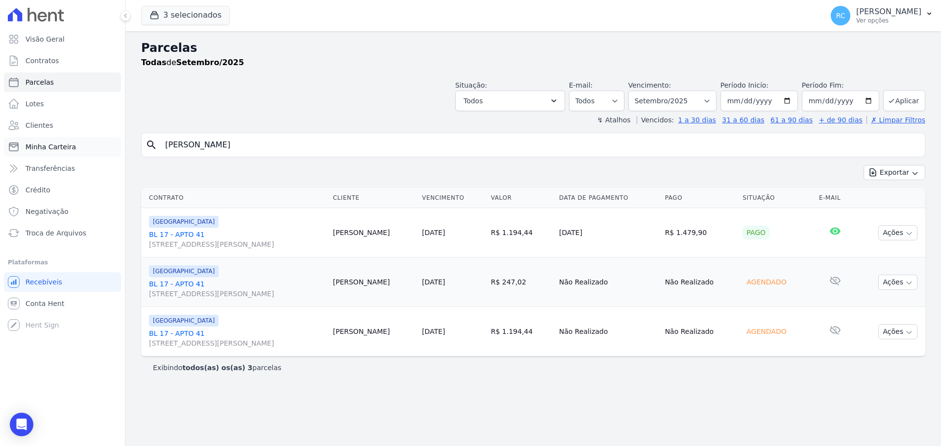
drag, startPoint x: 326, startPoint y: 144, endPoint x: 40, endPoint y: 149, distance: 285.8
click at [0, 166] on div "Visão Geral Contratos [GEOGRAPHIC_DATA] Lotes Clientes Minha Carteira Transferê…" at bounding box center [470, 223] width 941 height 446
paste input "[PERSON_NAME]"
type input "[PERSON_NAME]"
select select
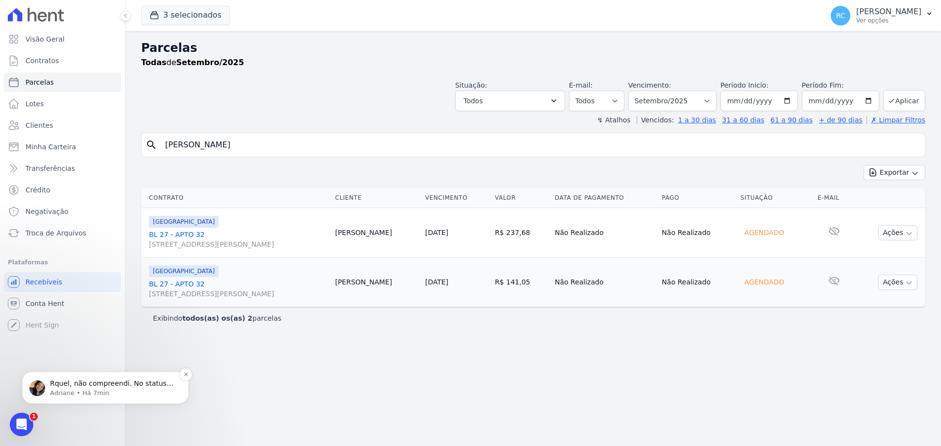
click at [73, 383] on p "Rquel, não compreendi. No status do contrato é possível alterar para Distratado…" at bounding box center [113, 384] width 126 height 10
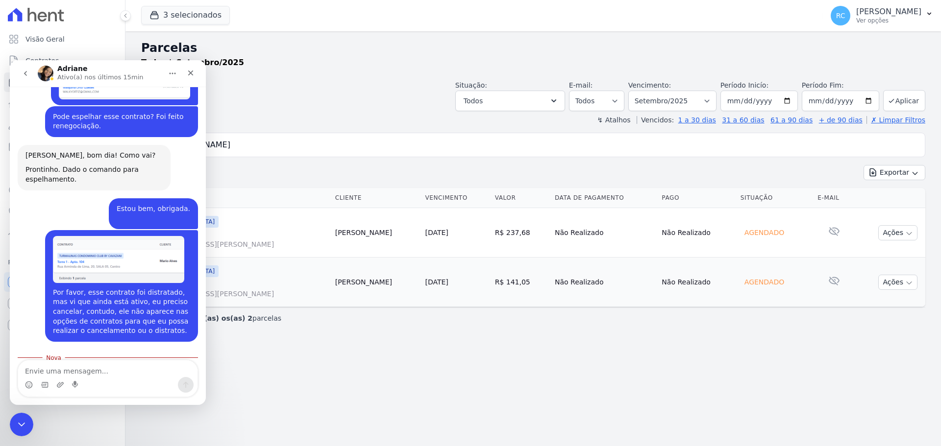
scroll to position [1427, 0]
type textarea "Não aparece o contrato que eu preciso"
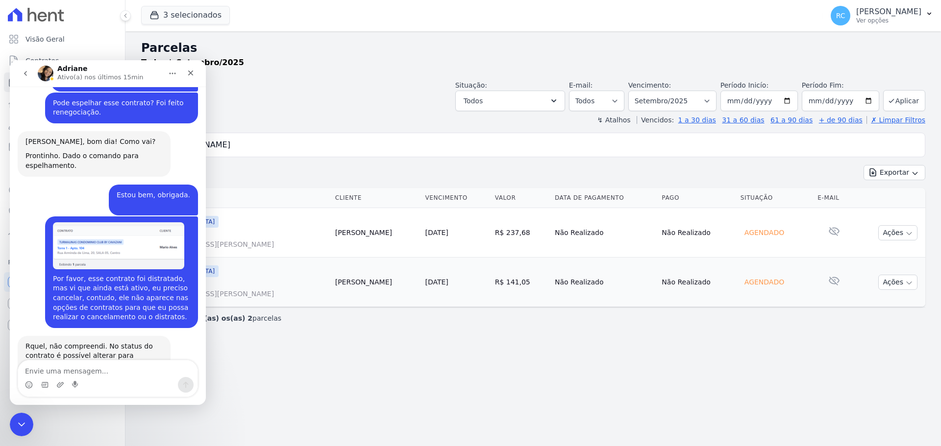
type textarea "m"
type textarea "um instante"
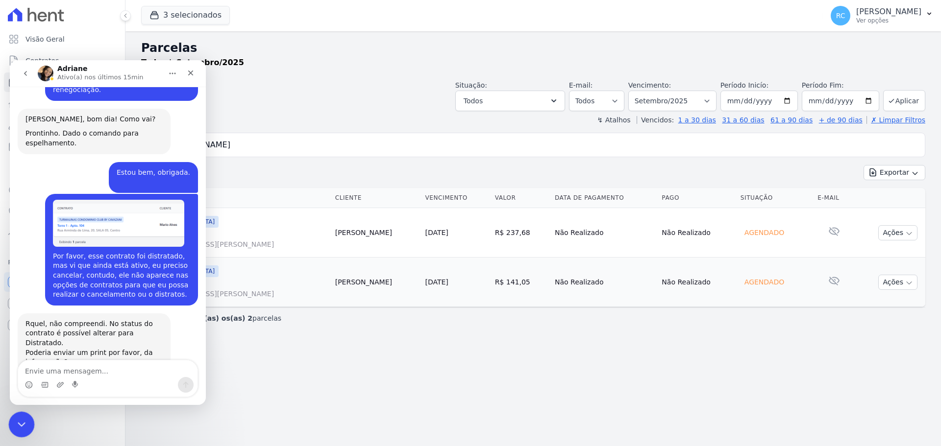
click at [8, 419] on html at bounding box center [20, 424] width 24 height 24
click at [25, 428] on icon "Fechar mensagem da Intercom" at bounding box center [20, 424] width 12 height 12
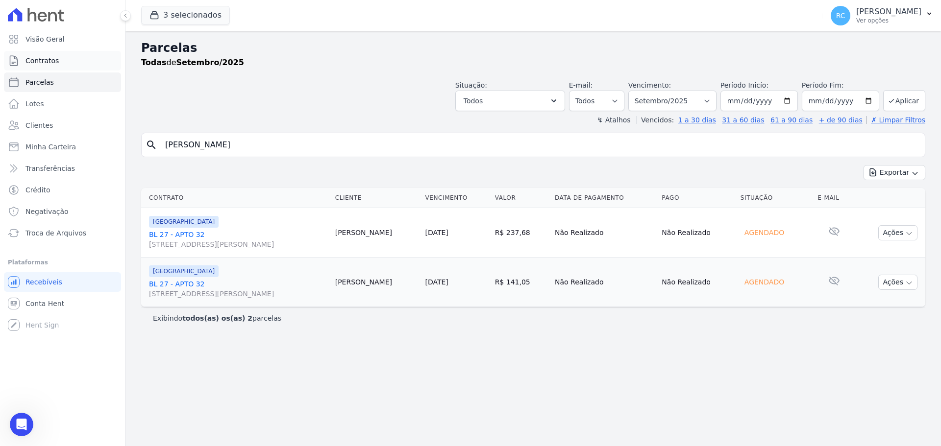
click at [68, 63] on link "Contratos" at bounding box center [62, 61] width 117 height 20
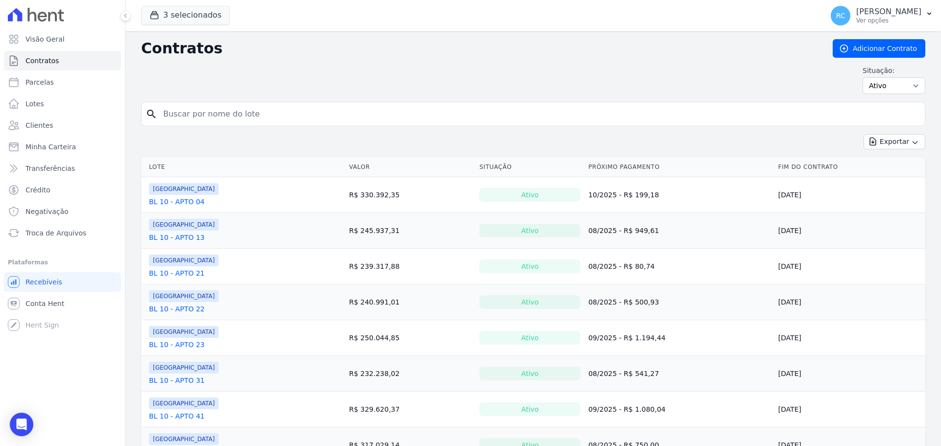
click at [194, 4] on div "3 selecionados [PERSON_NAME] EMPREENDIMENTOS IMOBILIARIOS [GEOGRAPHIC_DATA] [GE…" at bounding box center [480, 16] width 678 height 32
click at [191, 23] on button "3 selecionados" at bounding box center [185, 15] width 89 height 19
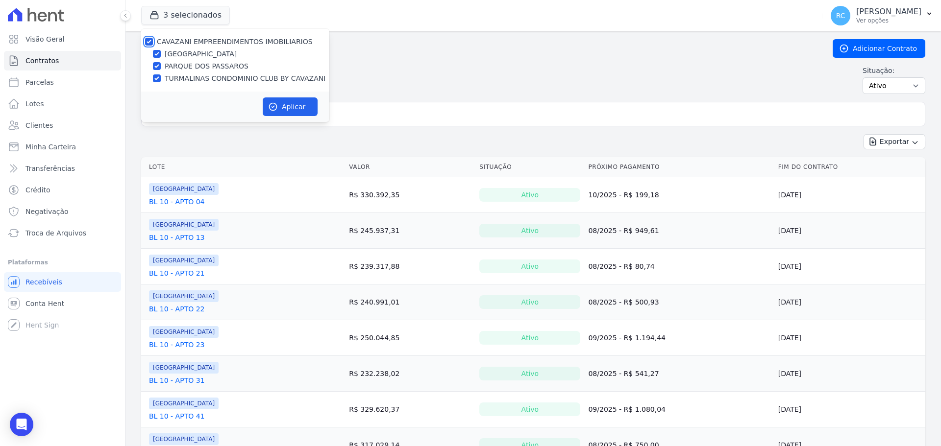
click at [149, 44] on input "CAVAZANI EMPREENDIMENTOS IMOBILIARIOS" at bounding box center [149, 42] width 8 height 8
checkbox input "false"
click at [164, 76] on div "TURMALINAS CONDOMINIO CLUB BY CAVAZANI" at bounding box center [235, 79] width 188 height 10
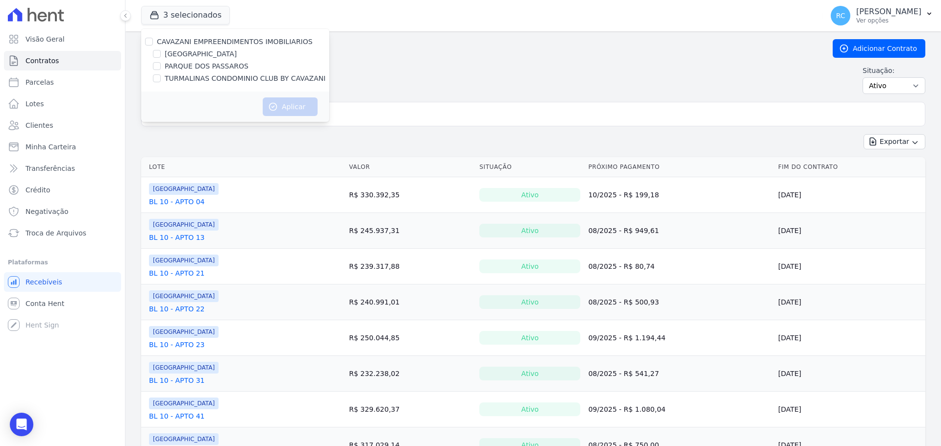
click at [174, 81] on label "TURMALINAS CONDOMINIO CLUB BY CAVAZANI" at bounding box center [245, 79] width 161 height 10
click at [161, 81] on input "TURMALINAS CONDOMINIO CLUB BY CAVAZANI" at bounding box center [157, 78] width 8 height 8
checkbox input "true"
click at [284, 105] on button "Aplicar" at bounding box center [290, 107] width 55 height 19
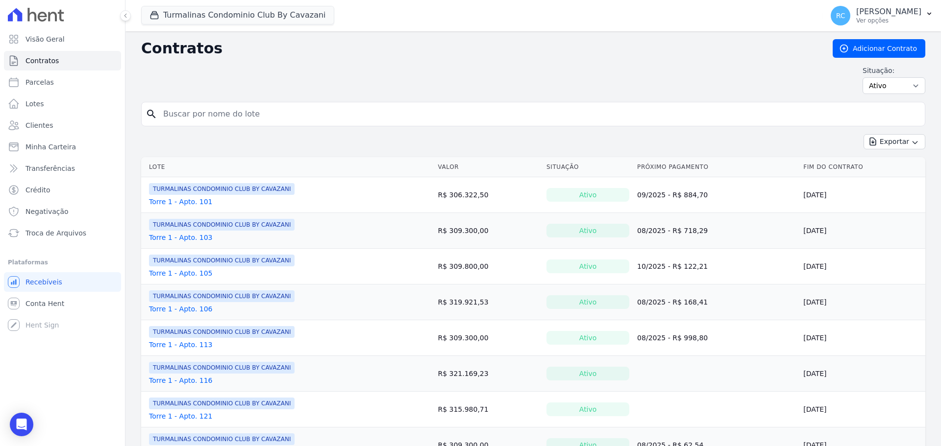
click at [6, 422] on div "Visão Geral Contratos [GEOGRAPHIC_DATA] Lotes Clientes Minha Carteira Transferê…" at bounding box center [62, 223] width 125 height 446
click at [13, 427] on div "Open Intercom Messenger" at bounding box center [22, 425] width 26 height 26
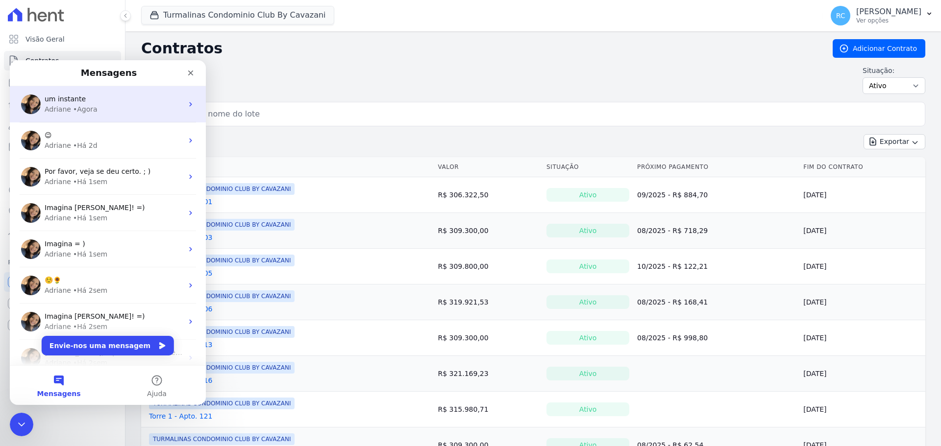
click at [121, 107] on div "Adriane • Agora" at bounding box center [114, 109] width 138 height 10
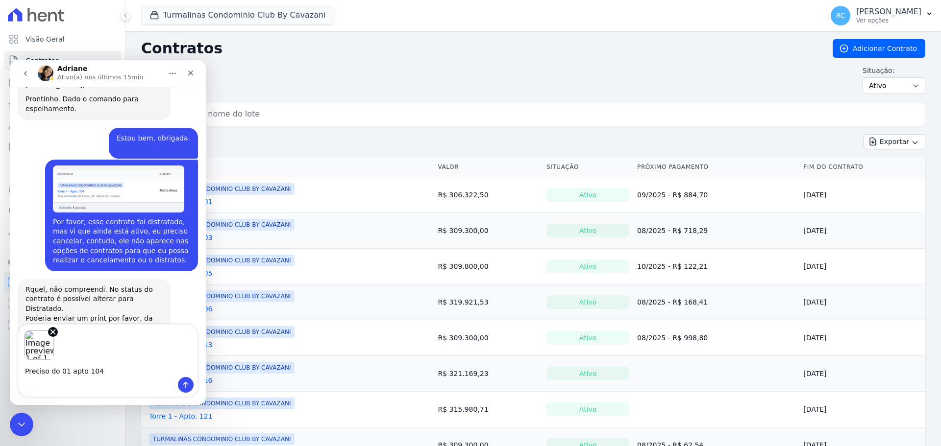
scroll to position [1508, 0]
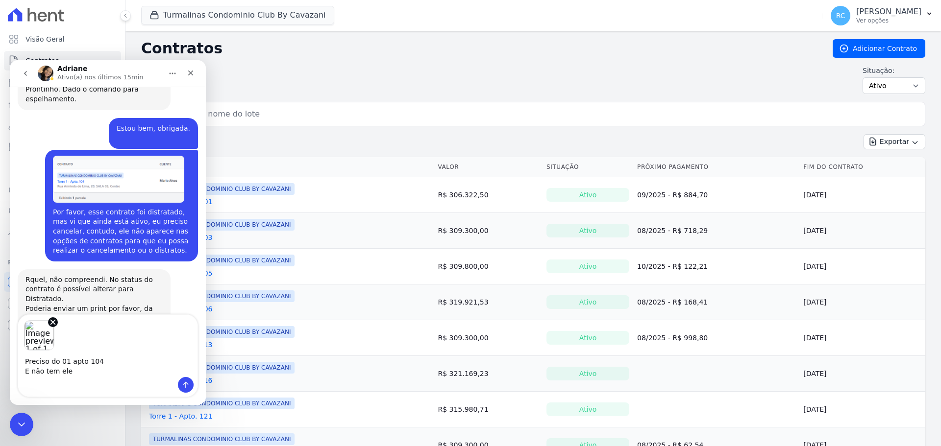
type textarea "Preciso do 01 apto 104 E não tem ele"
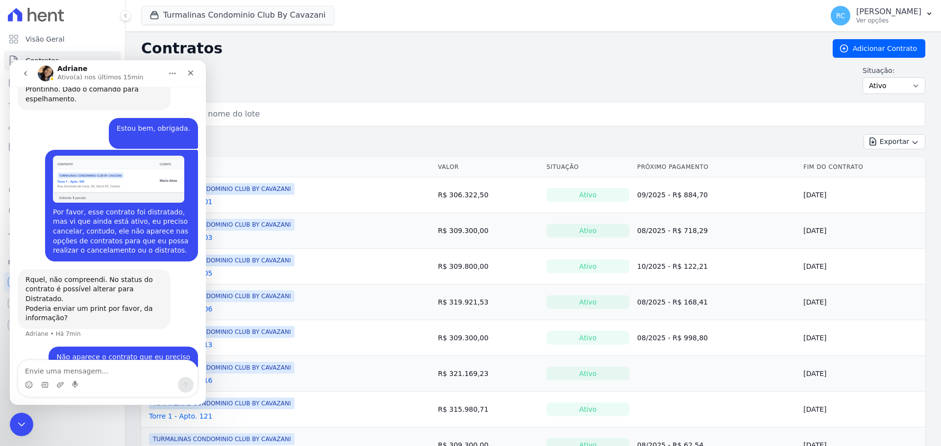
scroll to position [1602, 0]
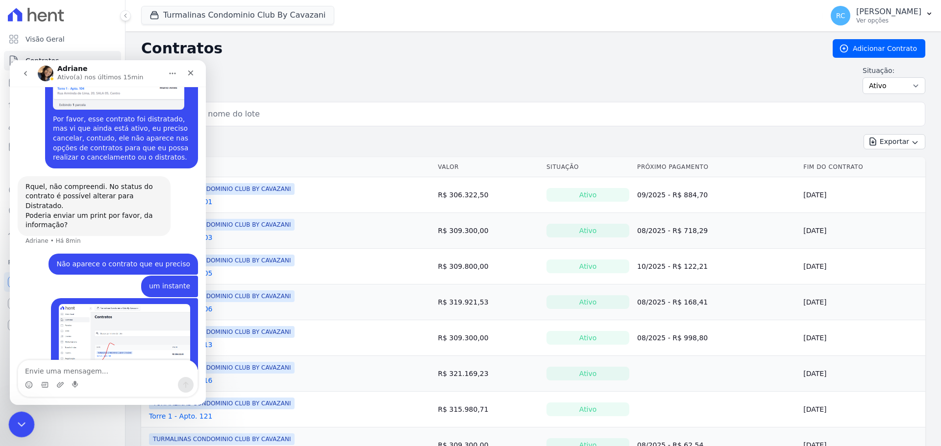
drag, startPoint x: 25, startPoint y: 826, endPoint x: 14, endPoint y: 417, distance: 409.8
click at [13, 414] on div "Fechar mensagem da Intercom" at bounding box center [20, 424] width 24 height 24
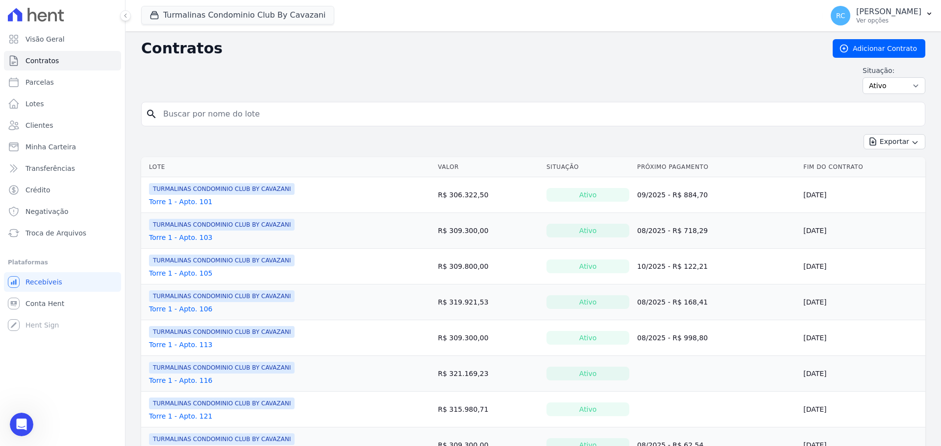
drag, startPoint x: 1, startPoint y: 5, endPoint x: 9, endPoint y: 419, distance: 413.7
click at [9, 419] on body "Visão Geral Contratos [GEOGRAPHIC_DATA] Lotes Clientes Minha Carteira Transferê…" at bounding box center [470, 223] width 941 height 446
click at [25, 412] on div "Abrir mensagem da Intercom" at bounding box center [20, 424] width 24 height 24
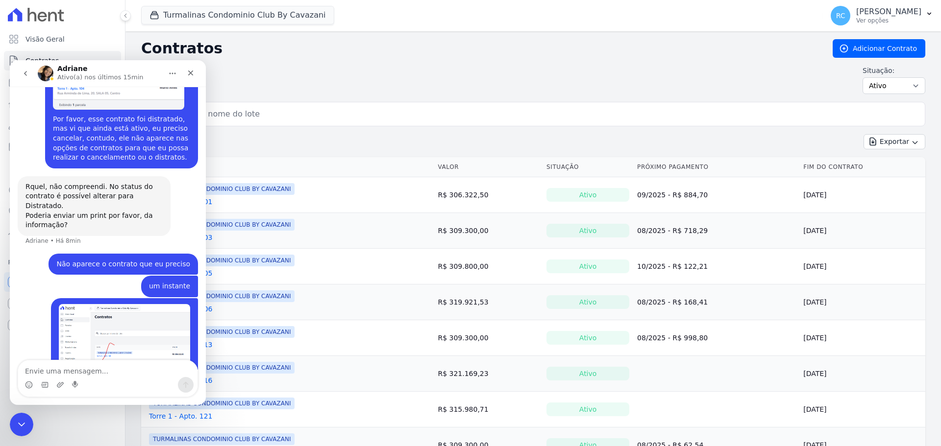
click at [74, 372] on textarea "Envie uma mensagem..." at bounding box center [107, 369] width 179 height 17
type textarea "mas na outra telinha apareceu"
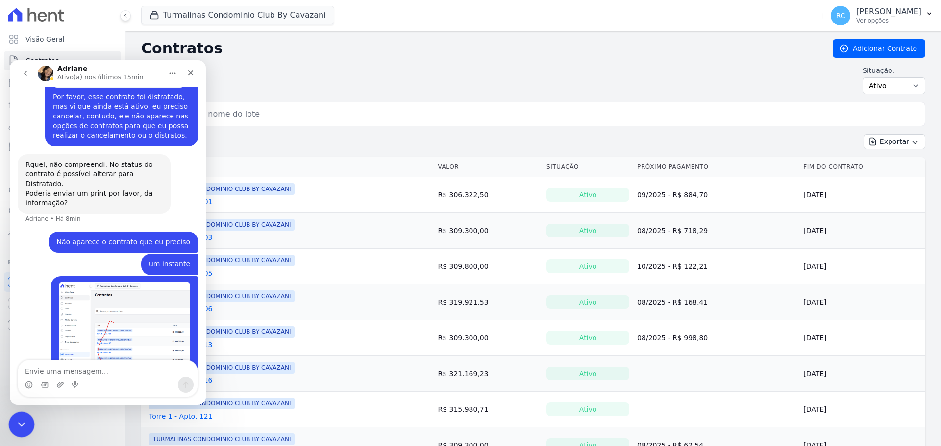
click at [28, 422] on div "Fechar mensagem da Intercom" at bounding box center [20, 424] width 24 height 24
